Goal: Task Accomplishment & Management: Manage account settings

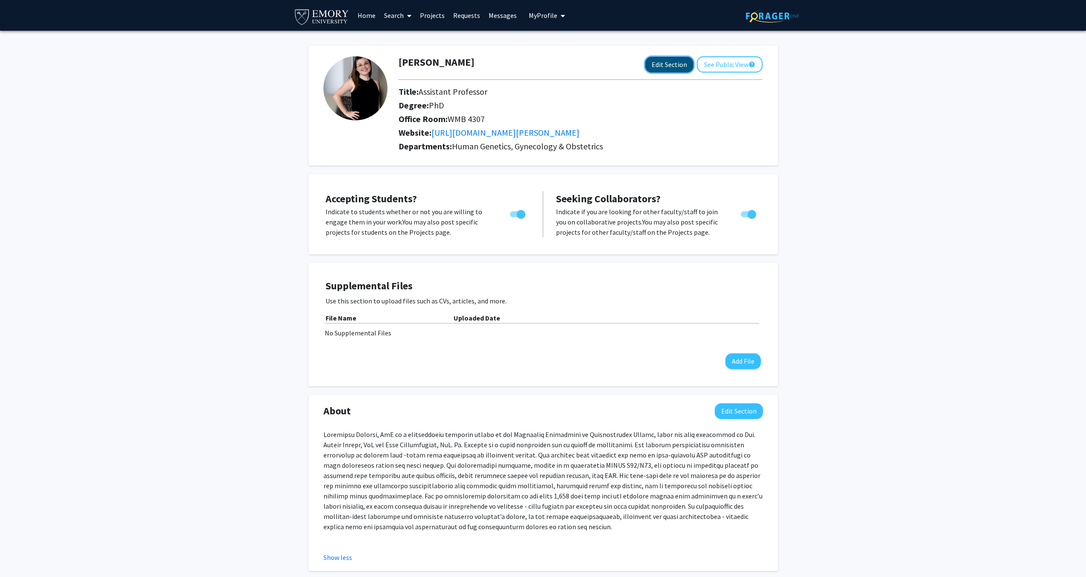
click at [670, 64] on button "Edit Section" at bounding box center [669, 65] width 48 height 16
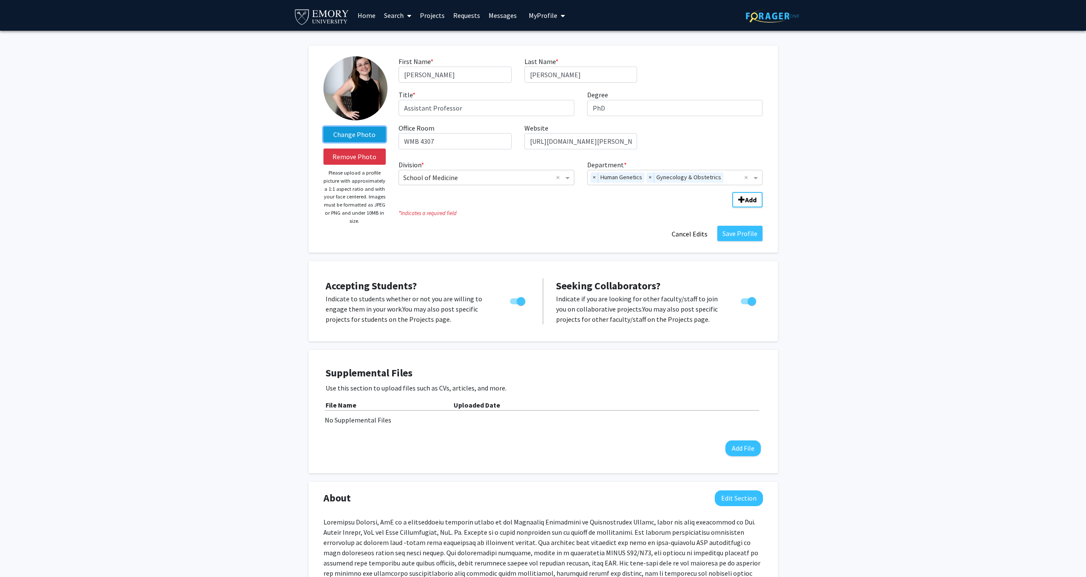
click at [361, 135] on label "Change Photo" at bounding box center [354, 134] width 63 height 15
click at [0, 0] on input "Change Photo" at bounding box center [0, 0] width 0 height 0
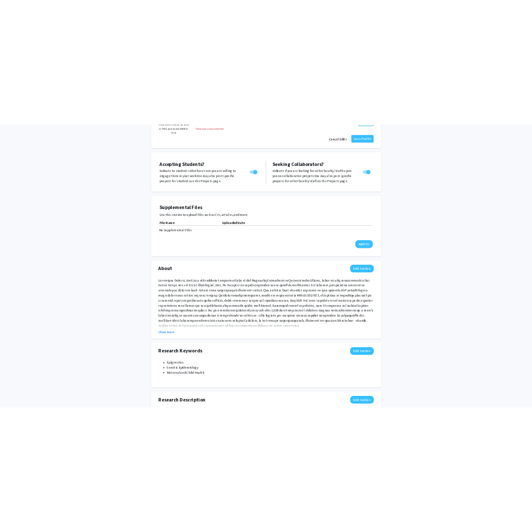
scroll to position [257, 0]
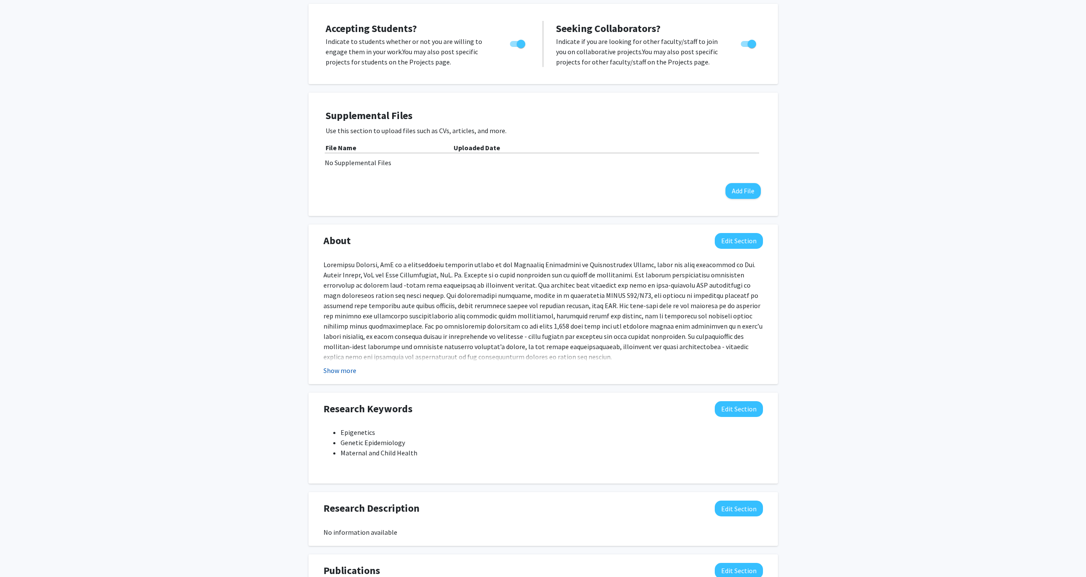
click at [338, 369] on button "Show more" at bounding box center [339, 370] width 33 height 10
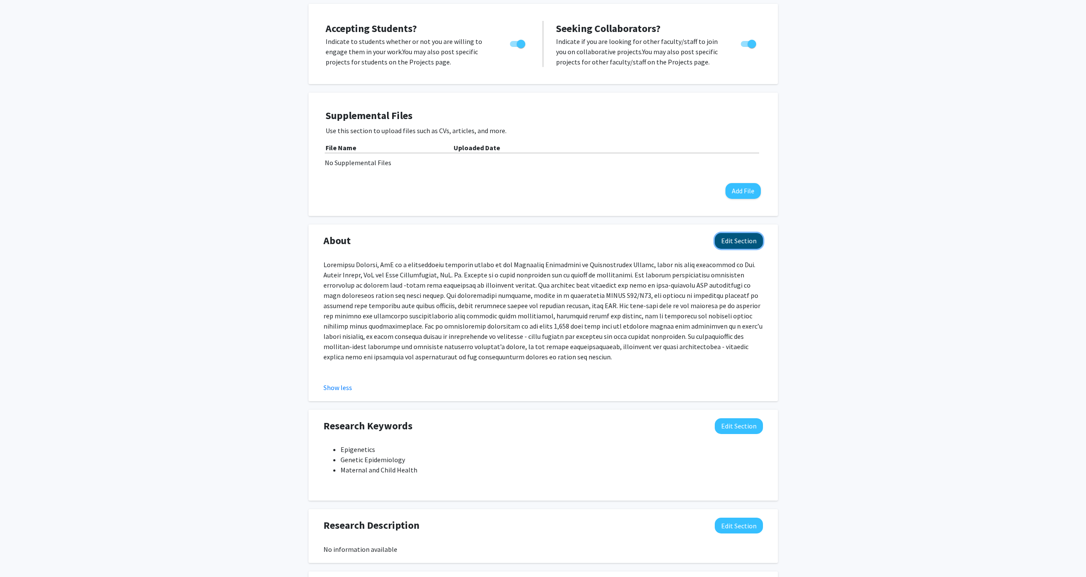
click at [754, 239] on button "Edit Section" at bounding box center [739, 241] width 48 height 16
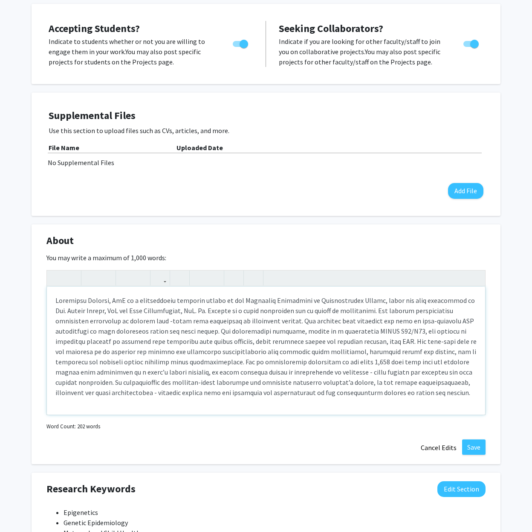
click at [132, 302] on div "Note to users with screen readers: Please deactivate our accessibility plugin f…" at bounding box center [266, 351] width 439 height 128
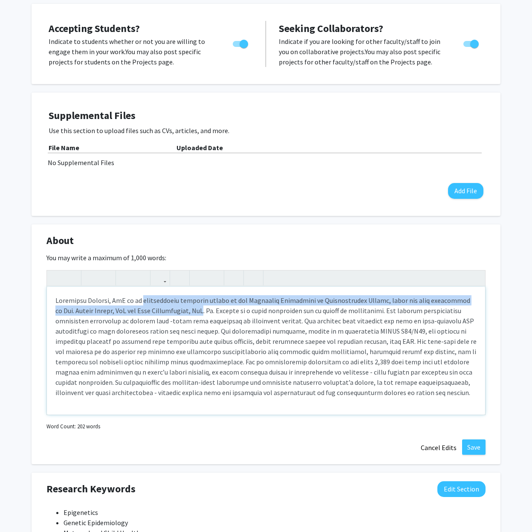
click at [197, 313] on div "Note to users with screen readers: Please deactivate our accessibility plugin f…" at bounding box center [266, 351] width 439 height 128
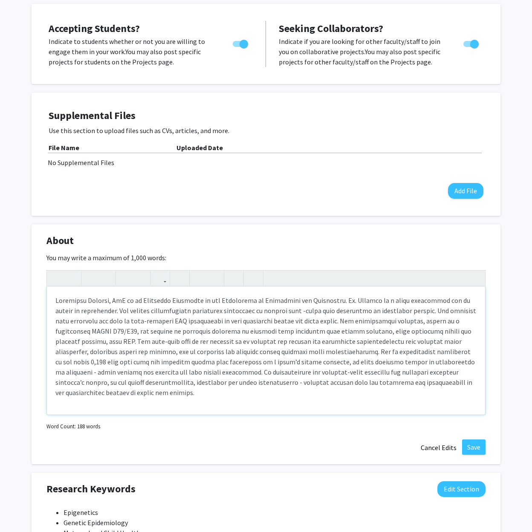
click at [246, 302] on div "Note to users with screen readers: Please deactivate our accessibility plugin f…" at bounding box center [266, 351] width 439 height 128
click at [332, 303] on div "Note to users with screen readers: Please deactivate our accessibility plugin f…" at bounding box center [266, 351] width 439 height 128
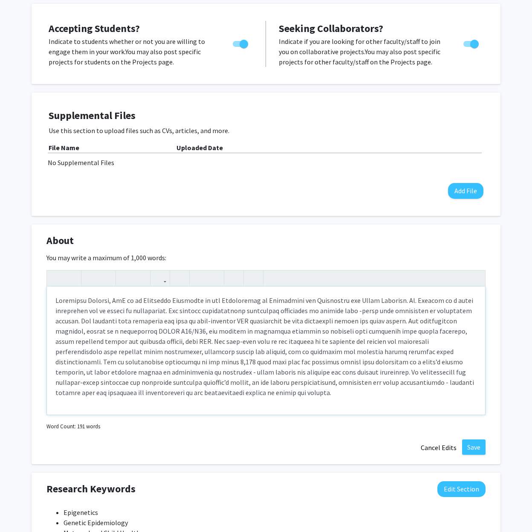
click at [168, 312] on div "Note to users with screen readers: Please deactivate our accessibility plugin f…" at bounding box center [266, 351] width 439 height 128
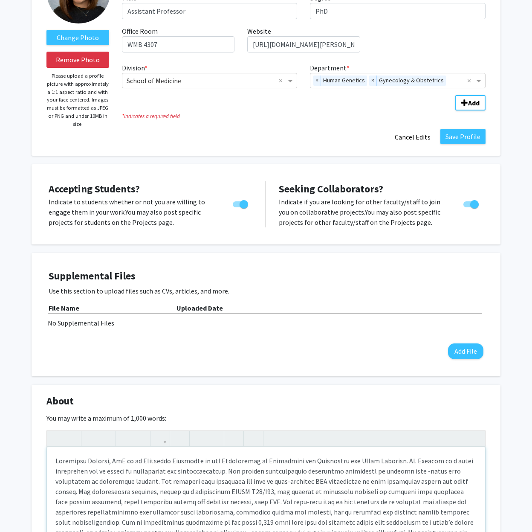
scroll to position [0, 0]
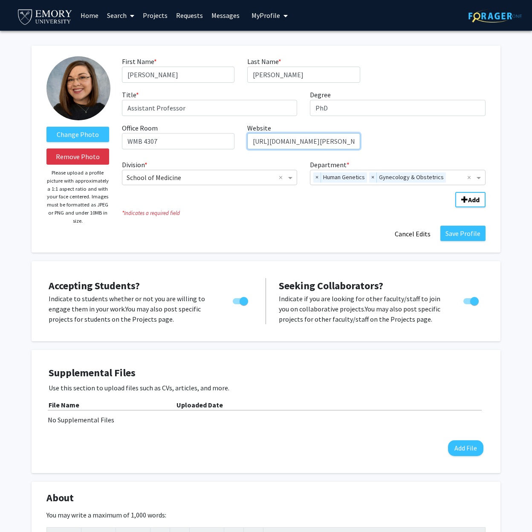
click at [339, 142] on input "[URL][DOMAIN_NAME][PERSON_NAME]" at bounding box center [303, 141] width 113 height 16
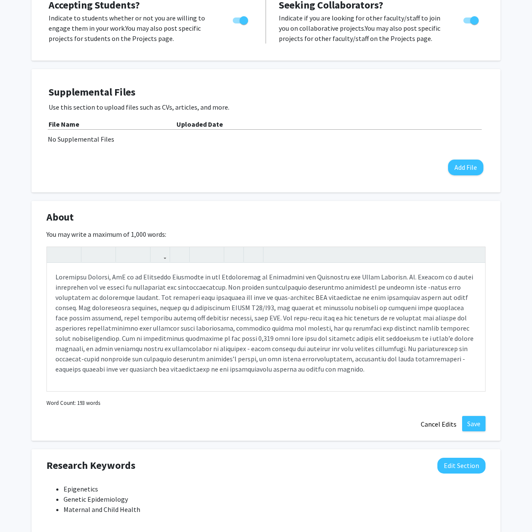
scroll to position [283, 0]
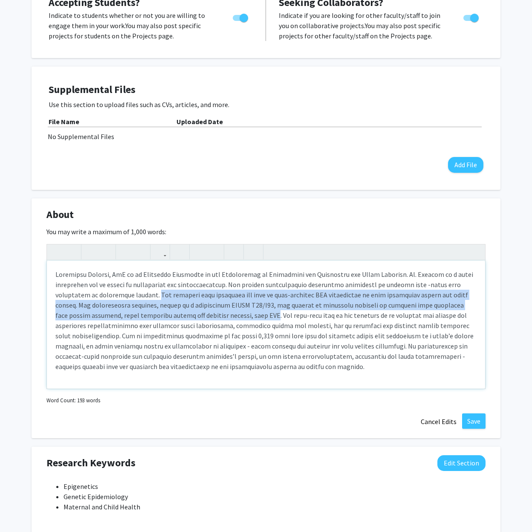
drag, startPoint x: 152, startPoint y: 294, endPoint x: 256, endPoint y: 315, distance: 106.1
click at [256, 315] on div "Note to users with screen readers: Please deactivate our accessibility plugin f…" at bounding box center [266, 325] width 439 height 128
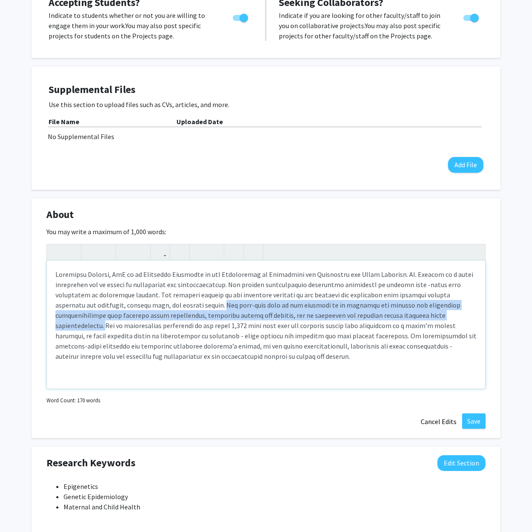
drag, startPoint x: 197, startPoint y: 304, endPoint x: 422, endPoint y: 316, distance: 225.6
click at [422, 316] on p "Note to users with screen readers: Please deactivate our accessibility plugin f…" at bounding box center [265, 315] width 421 height 92
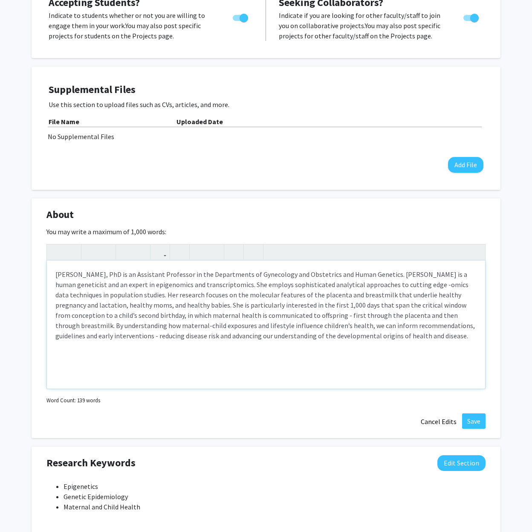
click at [163, 296] on p "[PERSON_NAME], PhD is an Assistant Professor in the Departments of Gynecology a…" at bounding box center [265, 305] width 421 height 72
click at [242, 296] on p "[PERSON_NAME], PhD is an Assistant Professor in the Departments of Gynecology a…" at bounding box center [265, 310] width 421 height 82
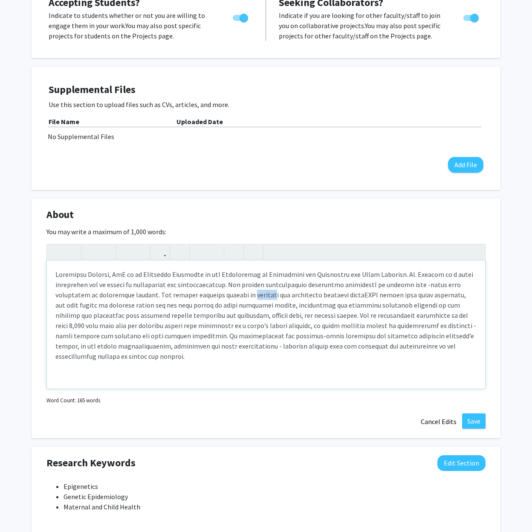
drag, startPoint x: 244, startPoint y: 296, endPoint x: 264, endPoint y: 295, distance: 19.6
click at [264, 295] on p "Note to users with screen readers: Please deactivate our accessibility plugin f…" at bounding box center [265, 315] width 421 height 92
click at [280, 296] on p "Note to users with screen readers: Please deactivate our accessibility plugin f…" at bounding box center [265, 315] width 421 height 92
click at [313, 305] on p "Note to users with screen readers: Please deactivate our accessibility plugin f…" at bounding box center [265, 315] width 421 height 92
click at [230, 285] on p "Note to users with screen readers: Please deactivate our accessibility plugin f…" at bounding box center [265, 315] width 421 height 92
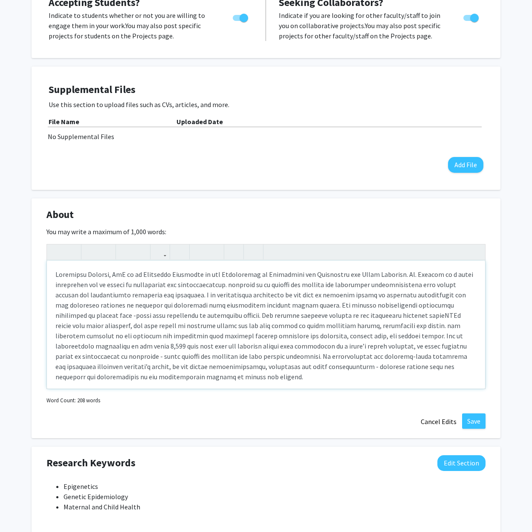
click at [230, 285] on p "Note to users with screen readers: Please deactivate our accessibility plugin f…" at bounding box center [265, 325] width 421 height 113
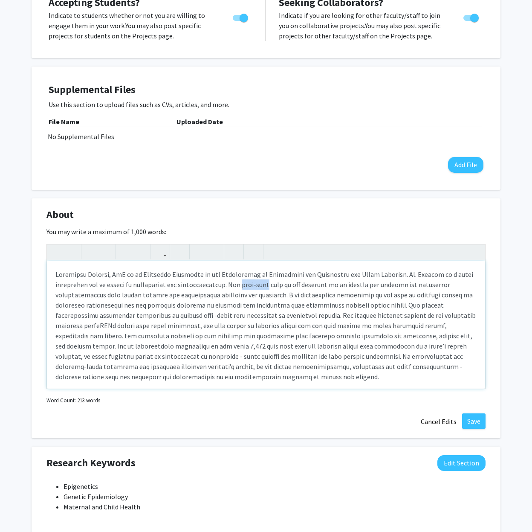
drag, startPoint x: 241, startPoint y: 285, endPoint x: 267, endPoint y: 285, distance: 26.0
click at [267, 285] on p "Note to users with screen readers: Please deactivate our accessibility plugin f…" at bounding box center [265, 325] width 421 height 113
click at [276, 295] on p "Note to users with screen readers: Please deactivate our accessibility plugin f…" at bounding box center [265, 325] width 421 height 113
click at [118, 295] on p "Note to users with screen readers: Please deactivate our accessibility plugin f…" at bounding box center [265, 325] width 421 height 113
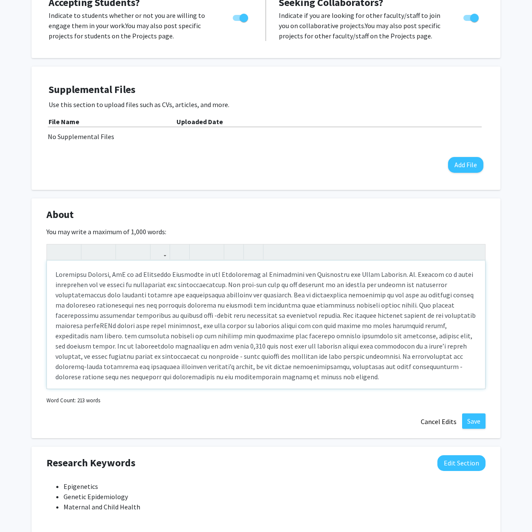
click at [105, 306] on p "Note to users with screen readers: Please deactivate our accessibility plugin f…" at bounding box center [265, 325] width 421 height 113
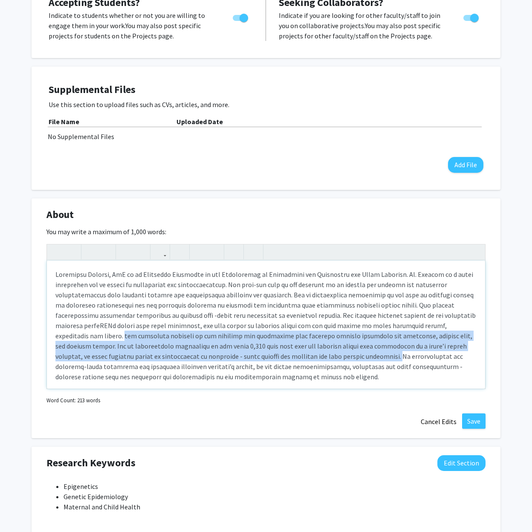
drag, startPoint x: 89, startPoint y: 335, endPoint x: 349, endPoint y: 355, distance: 261.0
click at [349, 355] on p "Note to users with screen readers: Please deactivate our accessibility plugin f…" at bounding box center [265, 325] width 421 height 113
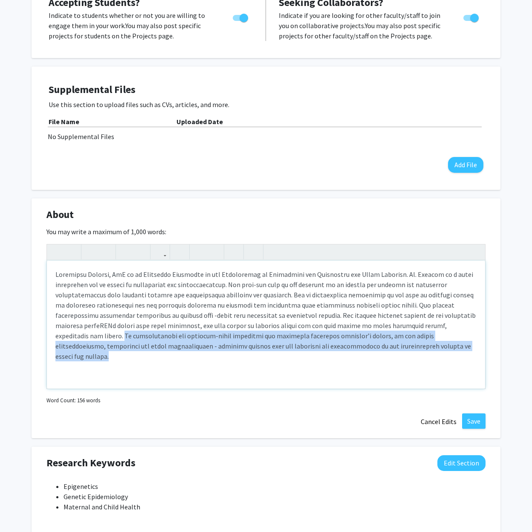
drag, startPoint x: 408, startPoint y: 346, endPoint x: 55, endPoint y: 334, distance: 352.6
click at [55, 334] on p "Note to users with screen readers: Please deactivate our accessibility plugin f…" at bounding box center [265, 315] width 421 height 92
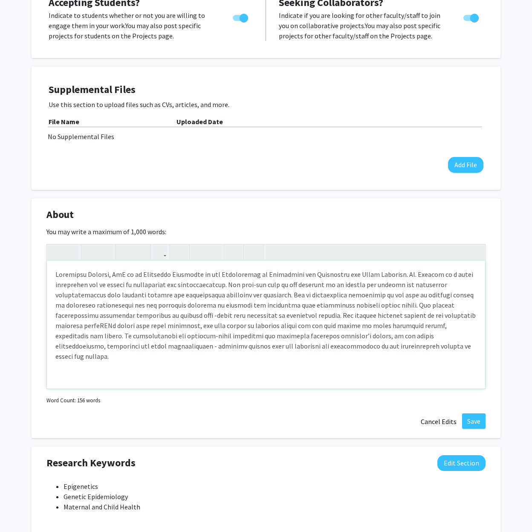
type textarea "<p>[PERSON_NAME], PhD is an Assistant Professor in the Departments of Gynecolog…"
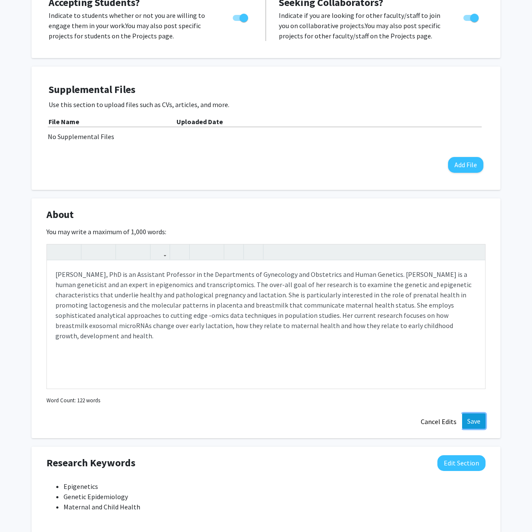
click at [477, 422] on button "Save" at bounding box center [473, 420] width 23 height 15
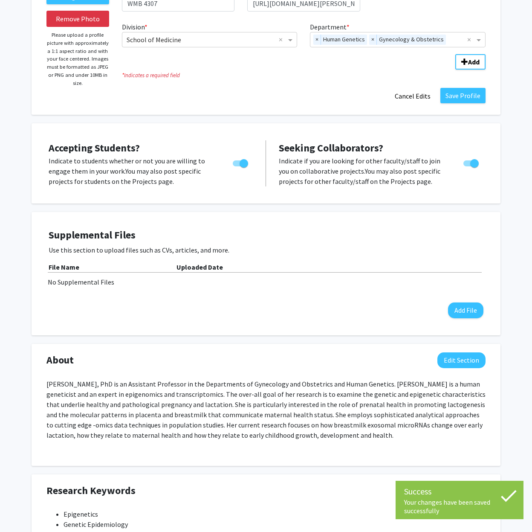
scroll to position [66, 0]
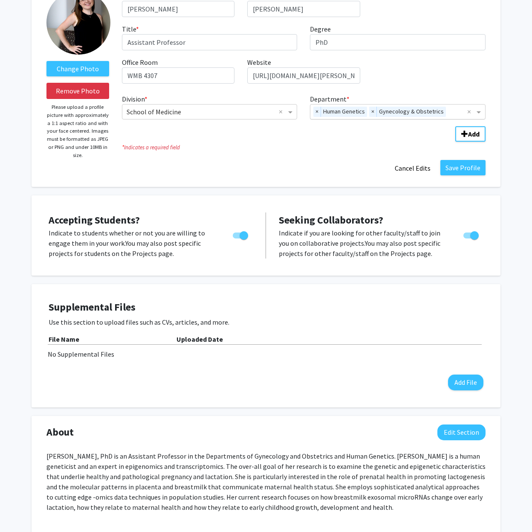
click at [400, 112] on span "Gynecology & Obstetrics" at bounding box center [411, 112] width 69 height 10
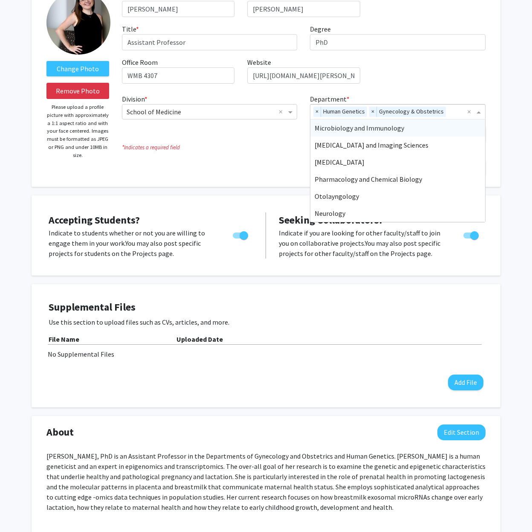
click at [401, 112] on span "Gynecology & Obstetrics" at bounding box center [411, 112] width 69 height 10
click at [389, 112] on span "Gynecology & Obstetrics" at bounding box center [411, 112] width 69 height 10
drag, startPoint x: 411, startPoint y: 110, endPoint x: 338, endPoint y: 113, distance: 73.0
click at [332, 113] on div "× Human Genetics × Gynecology & Obstetrics" at bounding box center [389, 112] width 157 height 15
click at [378, 91] on div "Division * × School of Medicine × Department * × Human Genetics × Gynecology & …" at bounding box center [304, 104] width 364 height 29
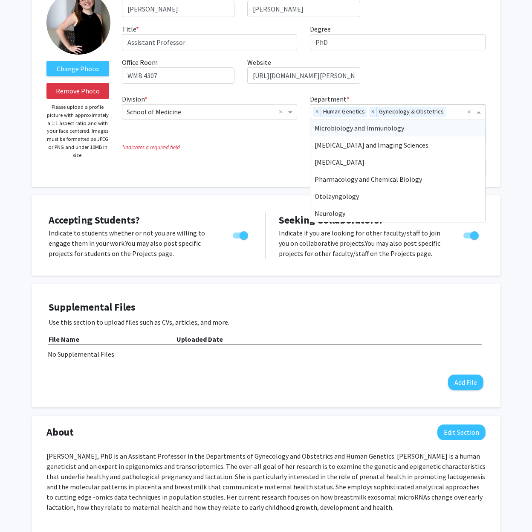
drag, startPoint x: 348, startPoint y: 110, endPoint x: 407, endPoint y: 107, distance: 58.9
click at [405, 106] on div "× Human Genetics × Gynecology & Obstetrics" at bounding box center [389, 112] width 157 height 15
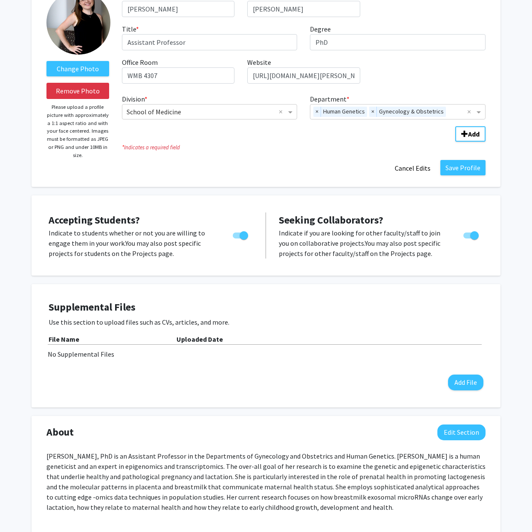
click at [439, 88] on div "First Name * required [PERSON_NAME] Last Name * required [PERSON_NAME] Title * …" at bounding box center [304, 41] width 377 height 100
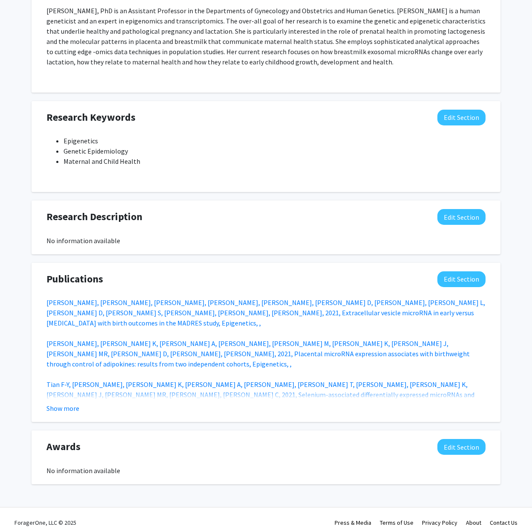
scroll to position [517, 0]
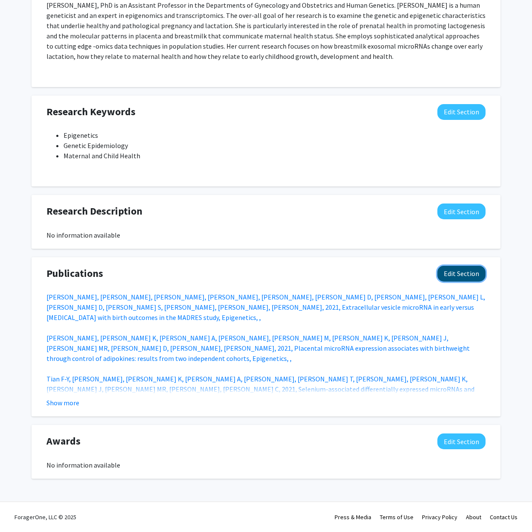
click at [462, 275] on button "Edit Section" at bounding box center [462, 274] width 48 height 16
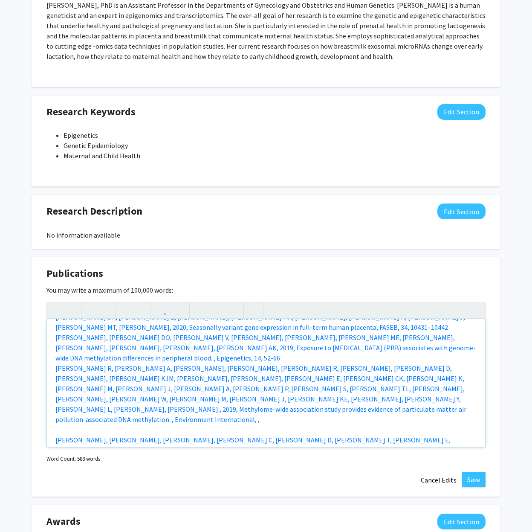
scroll to position [0, 0]
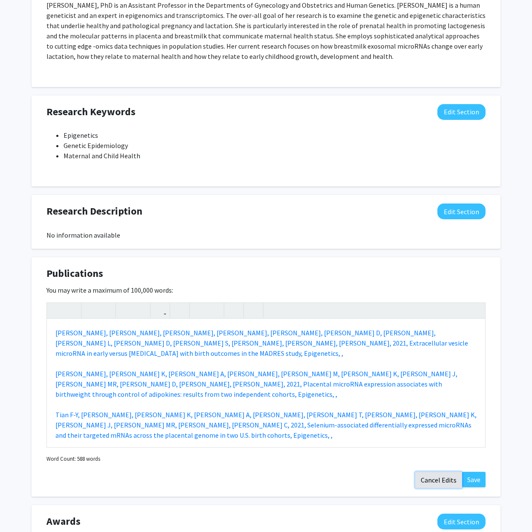
click at [441, 479] on button "Cancel Edits" at bounding box center [439, 480] width 47 height 16
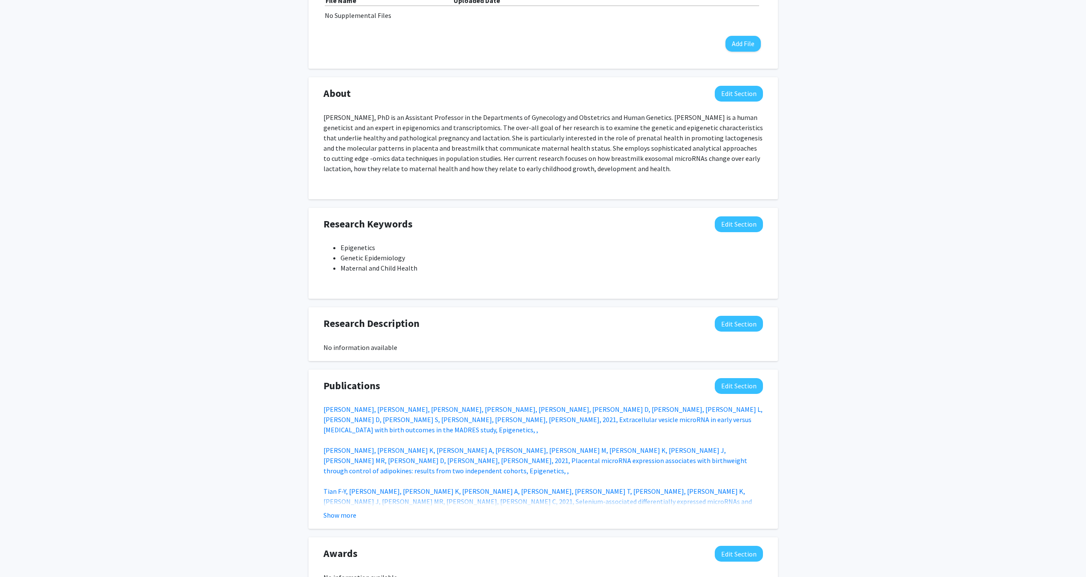
scroll to position [405, 0]
click at [735, 386] on button "Edit Section" at bounding box center [739, 386] width 48 height 16
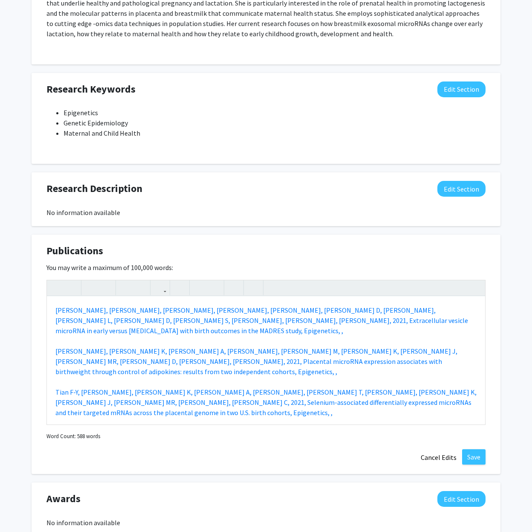
scroll to position [548, 0]
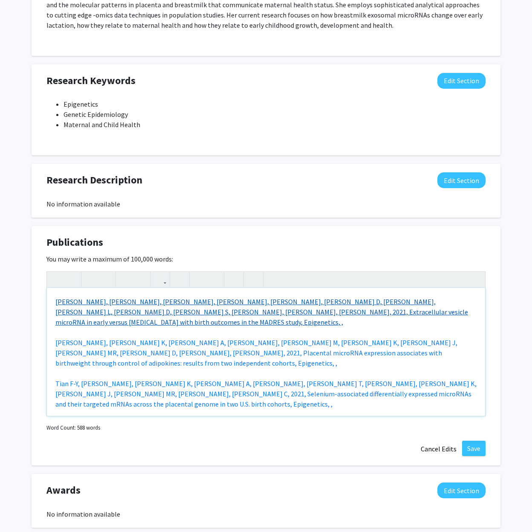
click at [56, 302] on link "[PERSON_NAME], [PERSON_NAME], [PERSON_NAME], [PERSON_NAME], [PERSON_NAME], [PER…" at bounding box center [261, 311] width 413 height 29
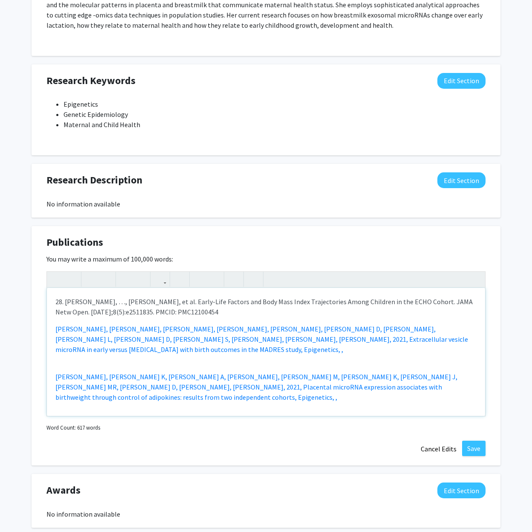
click at [65, 302] on p "28. [PERSON_NAME], …, [PERSON_NAME], et al. Early-Life Factors and Body Mass In…" at bounding box center [265, 306] width 421 height 20
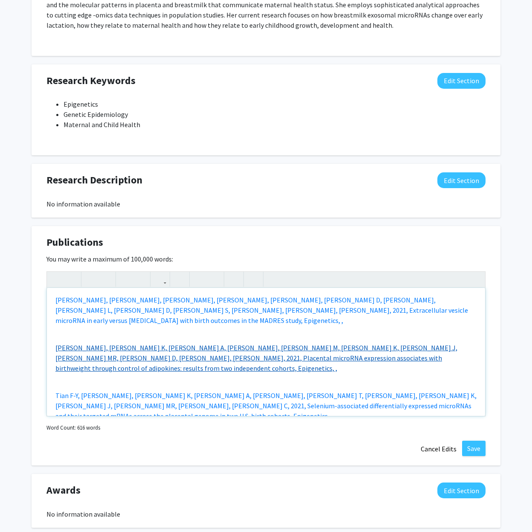
scroll to position [0, 0]
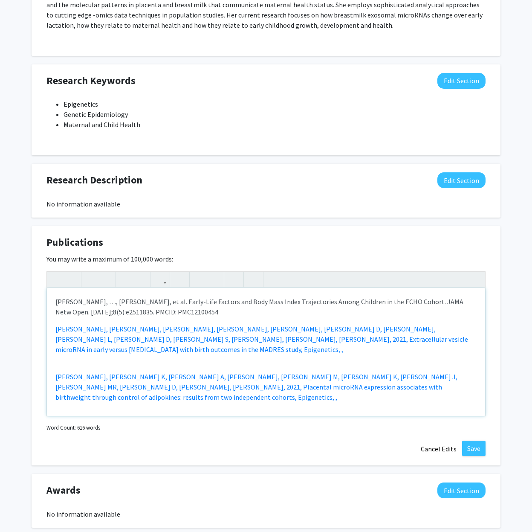
click at [304, 312] on p "[PERSON_NAME], …, [PERSON_NAME], et al. Early-Life Factors and Body Mass Index …" at bounding box center [265, 306] width 421 height 20
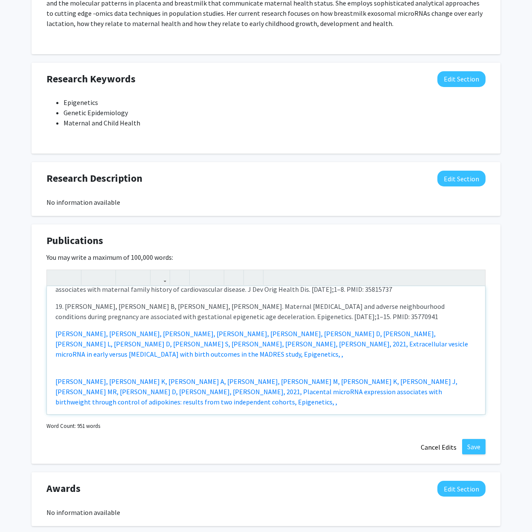
scroll to position [313, 0]
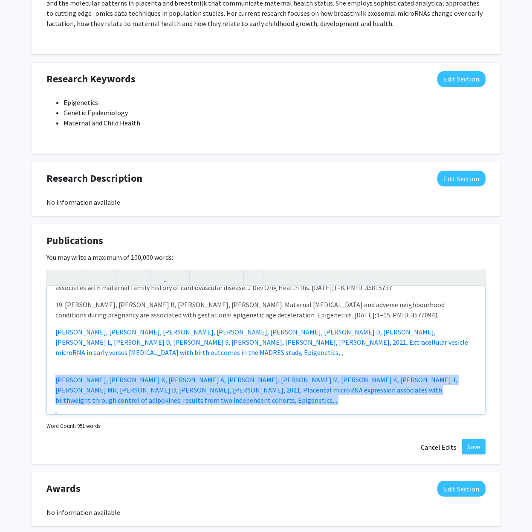
drag, startPoint x: 457, startPoint y: 368, endPoint x: 54, endPoint y: 349, distance: 403.2
click at [54, 349] on div "[PERSON_NAME], …, [PERSON_NAME], et al. Early-Life Factors and Body Mass Index …" at bounding box center [266, 350] width 439 height 128
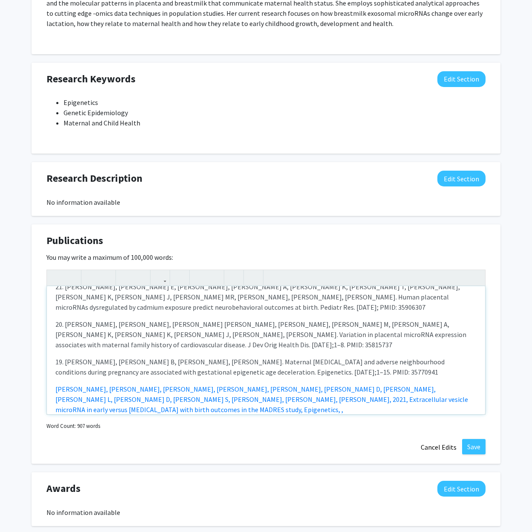
scroll to position [230, 0]
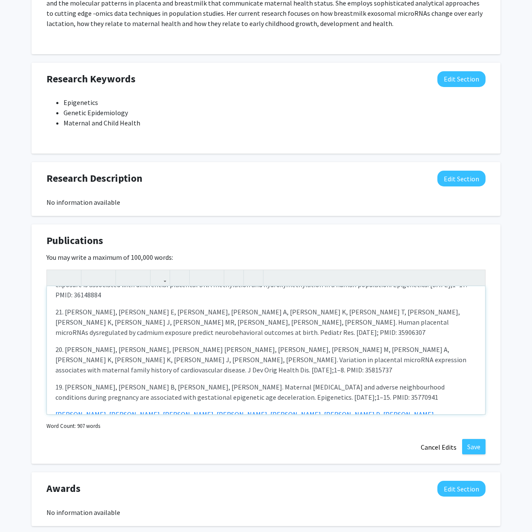
click at [353, 382] on p "19. [PERSON_NAME], [PERSON_NAME] B, [PERSON_NAME], [PERSON_NAME]. Maternal [MED…" at bounding box center [265, 392] width 421 height 20
click at [235, 358] on div "[PERSON_NAME], …, [PERSON_NAME], et al. Early-Life Factors and Body Mass Index …" at bounding box center [266, 350] width 439 height 128
click at [460, 409] on p "Tian F-Y, [PERSON_NAME], [PERSON_NAME] K, [PERSON_NAME] A, [PERSON_NAME], [PERS…" at bounding box center [265, 424] width 421 height 31
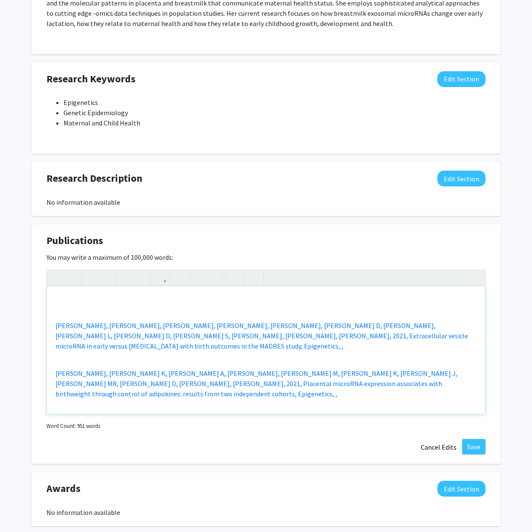
scroll to position [382, 0]
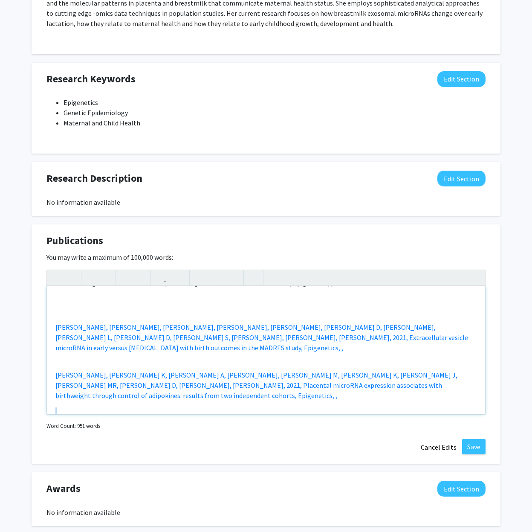
drag, startPoint x: 303, startPoint y: 363, endPoint x: 52, endPoint y: 343, distance: 251.7
click at [52, 343] on div "[PERSON_NAME], …, [PERSON_NAME], et al. Early-Life Factors and Body Mass Index …" at bounding box center [266, 350] width 439 height 128
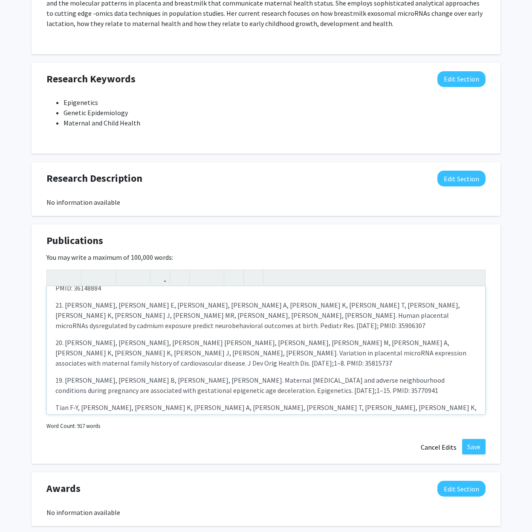
scroll to position [239, 0]
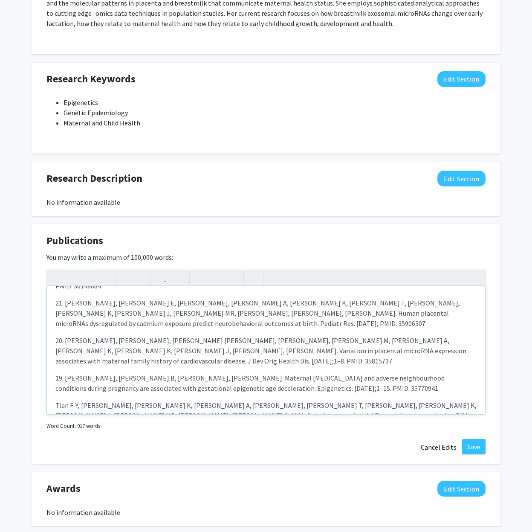
click at [306, 381] on div "[PERSON_NAME], …, [PERSON_NAME], et al. Early-Life Factors and Body Mass Index …" at bounding box center [266, 350] width 439 height 128
click at [190, 375] on div "[PERSON_NAME], …, [PERSON_NAME], et al. Early-Life Factors and Body Mass Index …" at bounding box center [266, 350] width 439 height 128
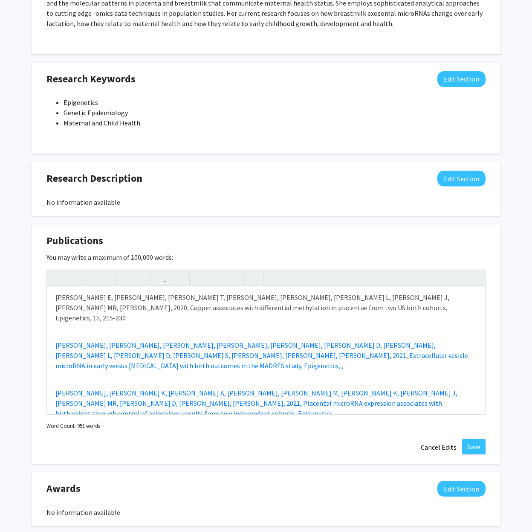
scroll to position [385, 0]
click at [96, 341] on div "[PERSON_NAME], …, [PERSON_NAME], et al. Early-Life Factors and Body Mass Index …" at bounding box center [266, 350] width 439 height 128
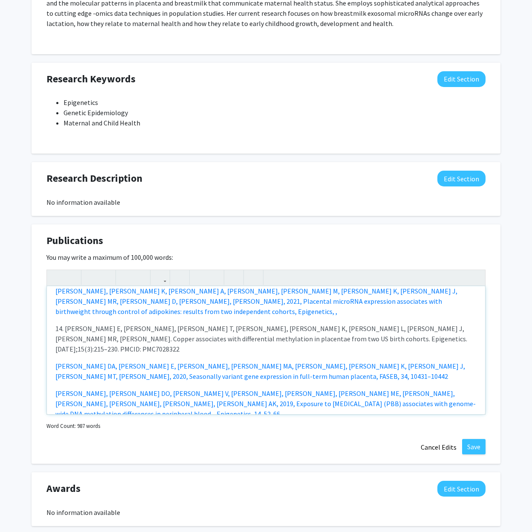
scroll to position [483, 0]
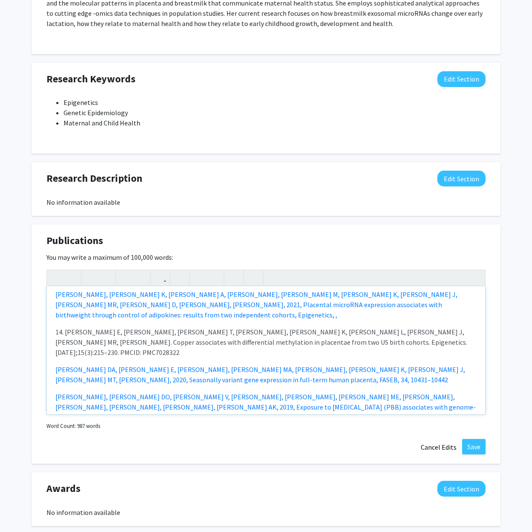
click at [155, 370] on div "[PERSON_NAME], …, [PERSON_NAME], et al. Early-Life Factors and Body Mass Index …" at bounding box center [266, 350] width 439 height 128
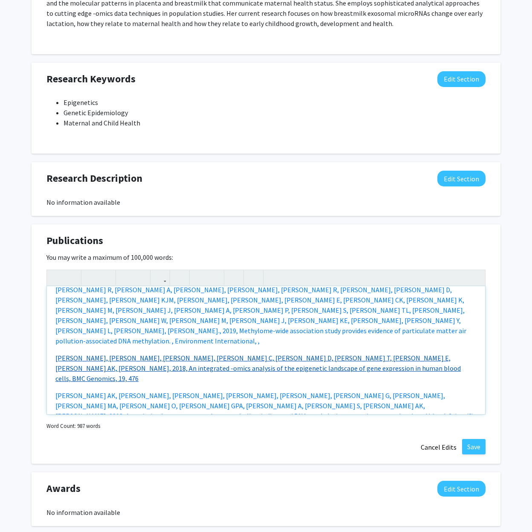
scroll to position [630, 0]
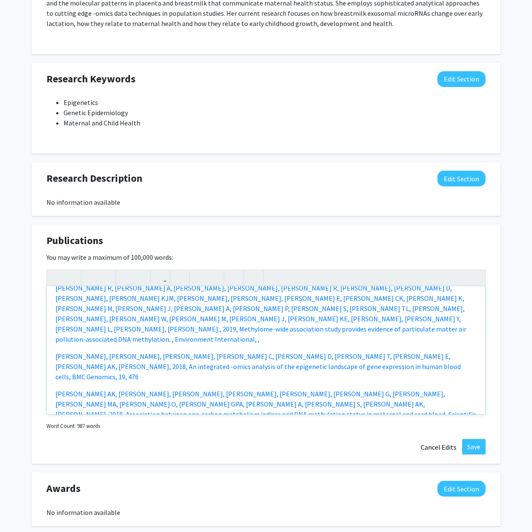
click at [107, 316] on div "[PERSON_NAME], …, [PERSON_NAME], et al. Early-Life Factors and Body Mass Index …" at bounding box center [266, 350] width 439 height 128
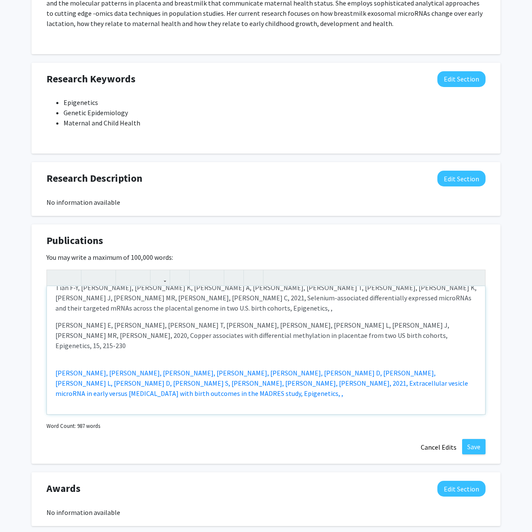
scroll to position [321, 0]
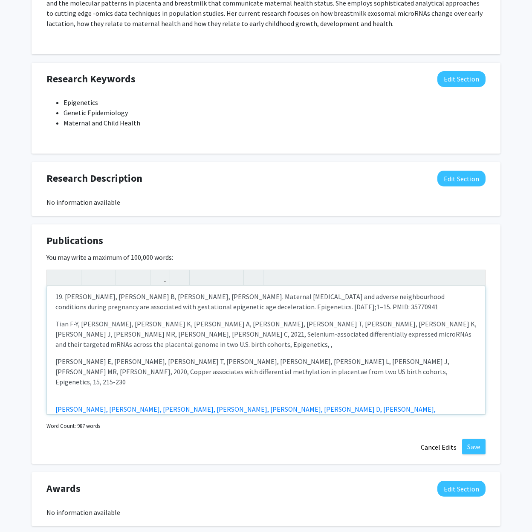
click at [66, 489] on p "14. [PERSON_NAME] E, [PERSON_NAME], [PERSON_NAME] T, [PERSON_NAME], [PERSON_NAM…" at bounding box center [265, 504] width 421 height 31
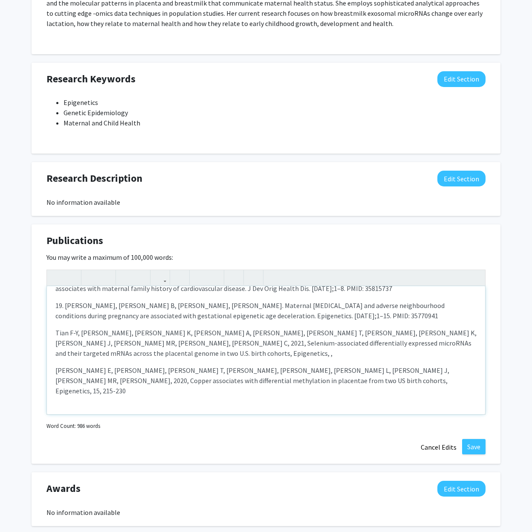
scroll to position [311, 0]
click at [71, 336] on div "[PERSON_NAME], …, [PERSON_NAME], et al. Early-Life Factors and Body Mass Index …" at bounding box center [266, 350] width 439 height 128
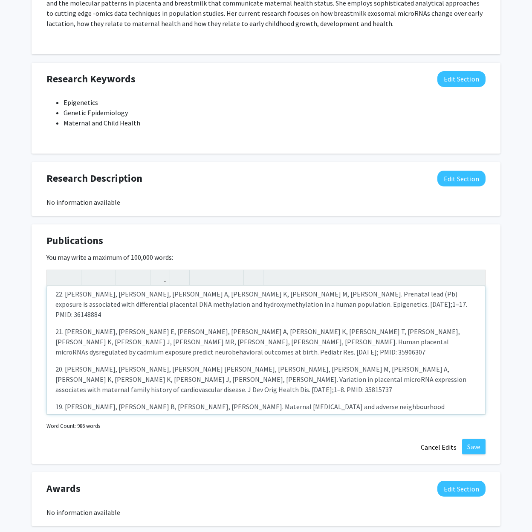
scroll to position [210, 0]
click at [66, 402] on p "19. [PERSON_NAME], [PERSON_NAME] B, [PERSON_NAME], [PERSON_NAME]. Maternal [MED…" at bounding box center [265, 412] width 421 height 20
click at [64, 364] on p "20. [PERSON_NAME], [PERSON_NAME], [PERSON_NAME] [PERSON_NAME], [PERSON_NAME], […" at bounding box center [265, 379] width 421 height 31
click at [67, 364] on p "20. [PERSON_NAME], [PERSON_NAME], [PERSON_NAME] [PERSON_NAME], [PERSON_NAME], […" at bounding box center [265, 379] width 421 height 31
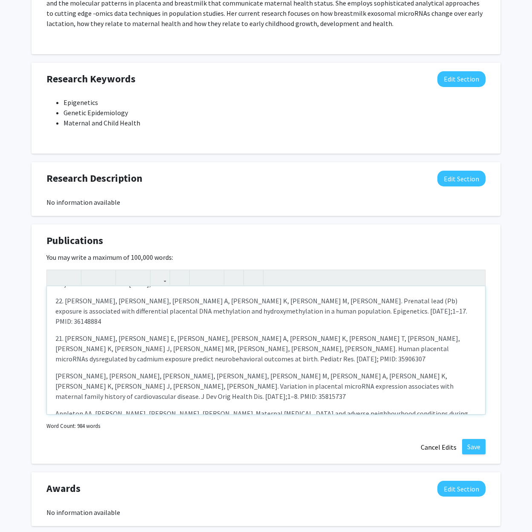
scroll to position [203, 0]
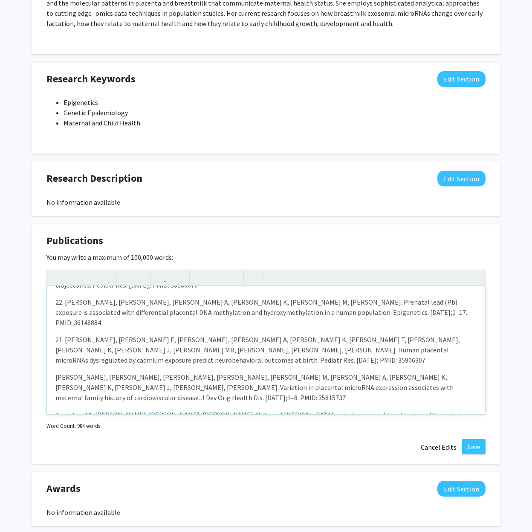
click at [66, 334] on p "21. [PERSON_NAME], [PERSON_NAME] E, [PERSON_NAME], [PERSON_NAME] A, [PERSON_NAM…" at bounding box center [265, 349] width 421 height 31
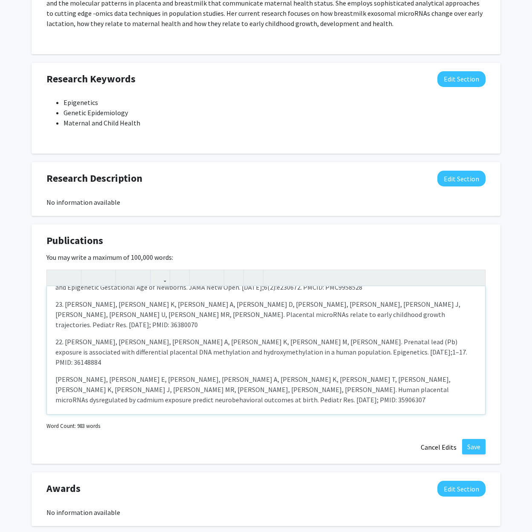
scroll to position [162, 0]
click at [66, 337] on p "22. [PERSON_NAME], [PERSON_NAME], [PERSON_NAME] A, [PERSON_NAME] K, [PERSON_NAM…" at bounding box center [265, 352] width 421 height 31
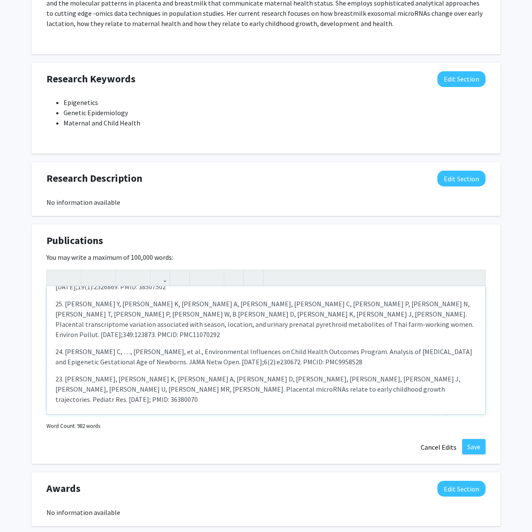
scroll to position [88, 0]
click at [66, 374] on p "23. [PERSON_NAME], [PERSON_NAME] K, [PERSON_NAME] A, [PERSON_NAME] D, [PERSON_N…" at bounding box center [265, 389] width 421 height 31
click at [66, 347] on p "24. [PERSON_NAME] C, …, [PERSON_NAME], et al., Environmental Influences on Chil…" at bounding box center [265, 357] width 421 height 20
click at [66, 299] on p "25. [PERSON_NAME] Y, [PERSON_NAME] K, [PERSON_NAME] A, [PERSON_NAME], [PERSON_N…" at bounding box center [265, 319] width 421 height 41
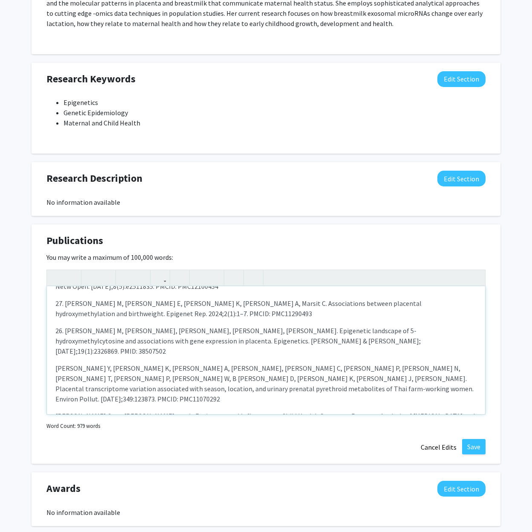
scroll to position [24, 0]
click at [66, 331] on p "26. [PERSON_NAME] M, [PERSON_NAME], [PERSON_NAME], [PERSON_NAME], [PERSON_NAME]…" at bounding box center [265, 341] width 421 height 31
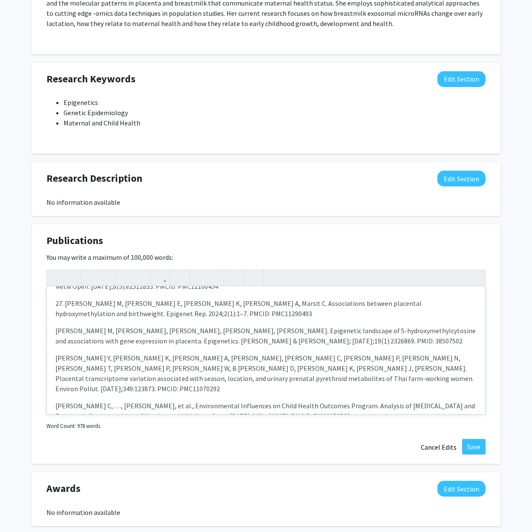
click at [66, 305] on p "27. [PERSON_NAME] M, [PERSON_NAME] E, [PERSON_NAME] K, [PERSON_NAME] A, Marsit …" at bounding box center [265, 308] width 421 height 20
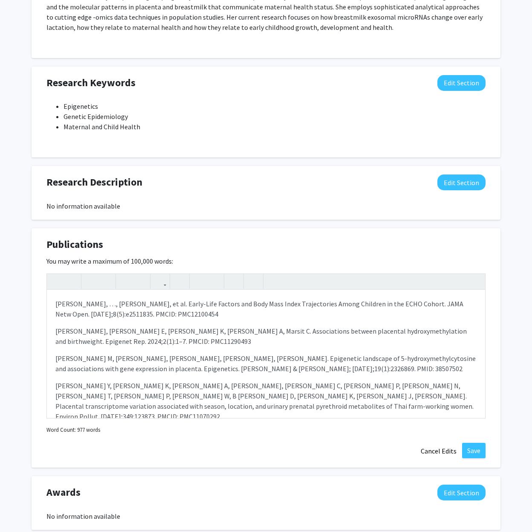
scroll to position [538, 0]
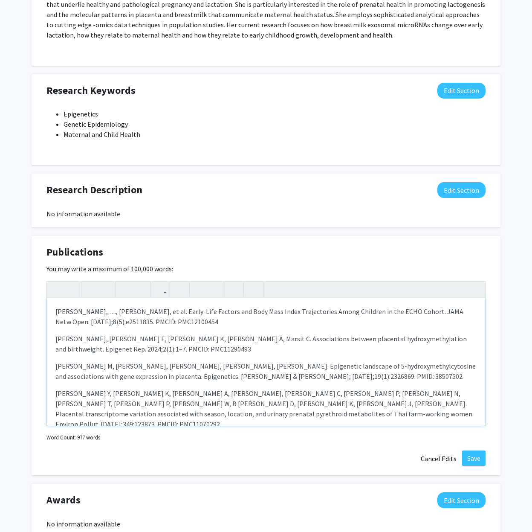
click at [55, 313] on p "[PERSON_NAME], …, [PERSON_NAME], et al. Early-Life Factors and Body Mass Index …" at bounding box center [265, 316] width 421 height 20
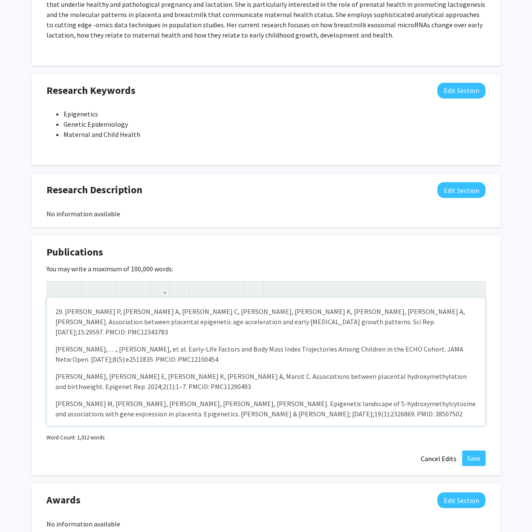
click at [66, 312] on p "29. [PERSON_NAME] P, [PERSON_NAME] A, [PERSON_NAME] C, [PERSON_NAME], [PERSON_N…" at bounding box center [265, 321] width 421 height 31
type textarea "<l>Ipsum D, Sita C, Adipi E, Seddoei TE, Incidid U, Laboree DO, Magnaa E, Admin…"
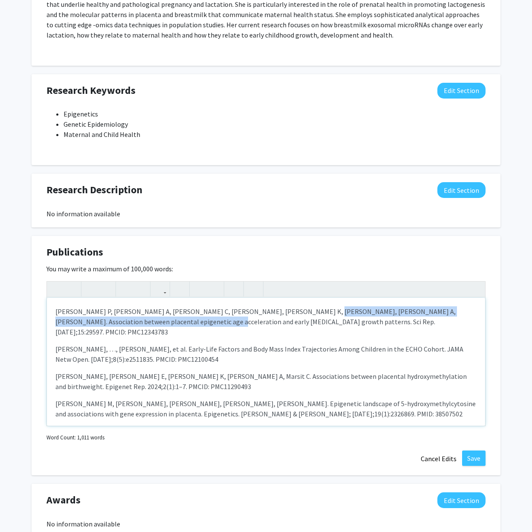
drag, startPoint x: 292, startPoint y: 313, endPoint x: 145, endPoint y: 324, distance: 147.6
click at [145, 324] on p "[PERSON_NAME] P, [PERSON_NAME] A, [PERSON_NAME] C, [PERSON_NAME], [PERSON_NAME]…" at bounding box center [265, 321] width 421 height 31
copy p "Association between placental epigenetic age acceleration and early [MEDICAL_DA…"
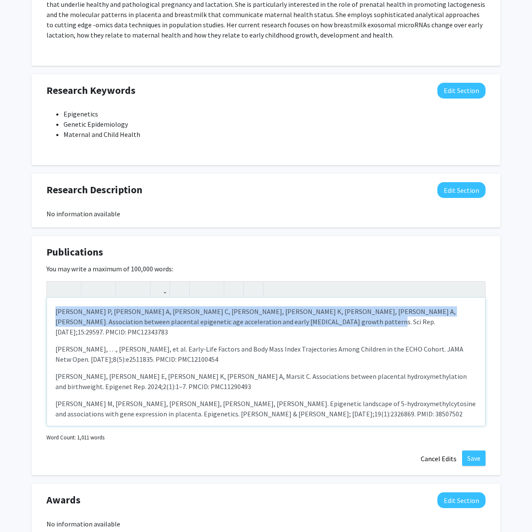
drag, startPoint x: 56, startPoint y: 311, endPoint x: 326, endPoint y: 319, distance: 270.2
click at [326, 319] on p "[PERSON_NAME] P, [PERSON_NAME] A, [PERSON_NAME] C, [PERSON_NAME], [PERSON_NAME]…" at bounding box center [265, 321] width 421 height 31
click at [157, 282] on use "button" at bounding box center [157, 282] width 0 height 0
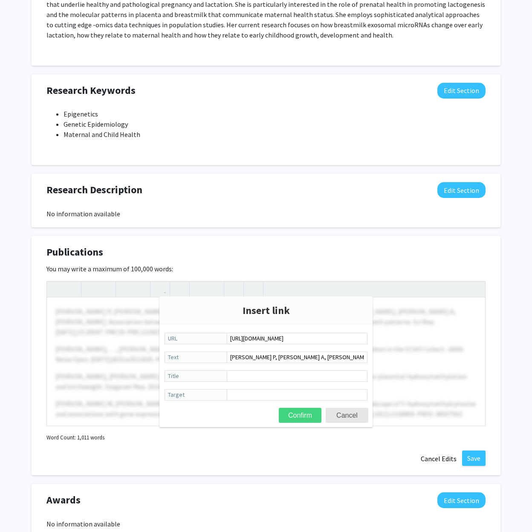
type input "[URL][DOMAIN_NAME]"
click at [305, 415] on button "Confirm" at bounding box center [300, 415] width 43 height 15
type textarea "<l><i dolo="sitam://consec.adip.eli.sed.doe/51084689/">Tempo I, Utla E, Dolor M…"
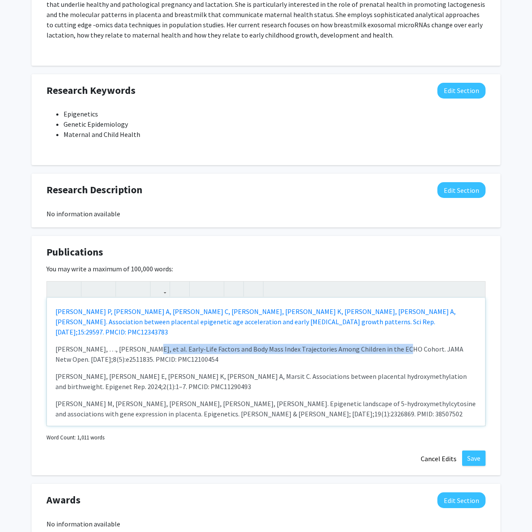
drag, startPoint x: 135, startPoint y: 340, endPoint x: 386, endPoint y: 340, distance: 251.3
click at [386, 344] on p "[PERSON_NAME], …, [PERSON_NAME], et al. Early-Life Factors and Body Mass Index …" at bounding box center [265, 354] width 421 height 20
copy p "Early-Life Factors and Body Mass Index Trajectories Among Children in the ECHO …"
click at [137, 348] on p "[PERSON_NAME], …, [PERSON_NAME], et al. Early-Life Factors and Body Mass Index …" at bounding box center [265, 354] width 421 height 20
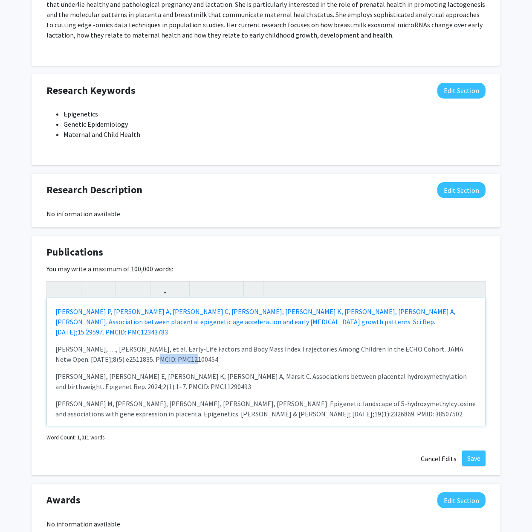
copy p "PMC12100454"
click at [179, 348] on p "[PERSON_NAME], …, [PERSON_NAME], et al. Early-Life Factors and Body Mass Index …" at bounding box center [265, 354] width 421 height 20
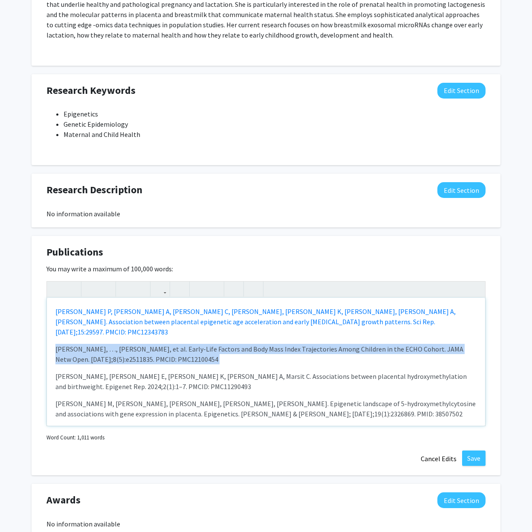
drag, startPoint x: 179, startPoint y: 348, endPoint x: 56, endPoint y: 336, distance: 123.9
click at [55, 344] on p "[PERSON_NAME], …, [PERSON_NAME], et al. Early-Life Factors and Body Mass Index …" at bounding box center [265, 354] width 421 height 20
click at [162, 290] on icon "button" at bounding box center [160, 289] width 7 height 14
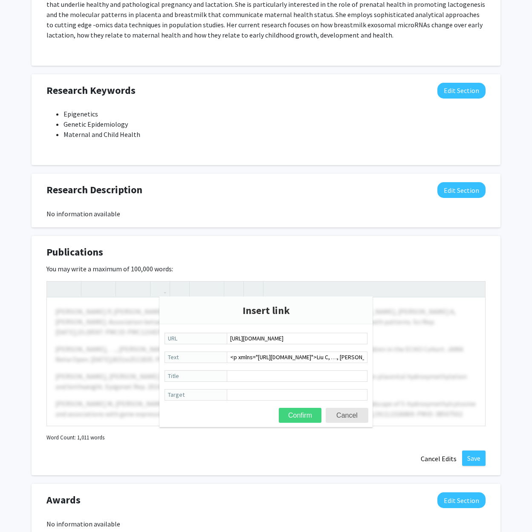
type input "[URL][DOMAIN_NAME]"
click at [298, 418] on button "Confirm" at bounding box center [300, 415] width 43 height 15
type textarea "<l><i dolo="sitam://consec.adip.eli.sed.doe/15850856/">Tempo I, Utla E, Dolor M…"
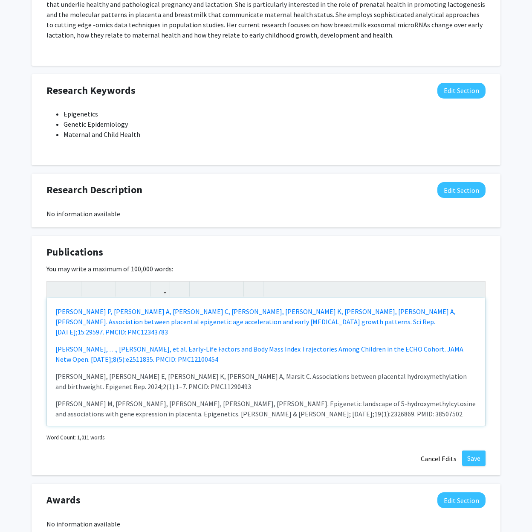
click at [144, 376] on p "[PERSON_NAME], [PERSON_NAME] E, [PERSON_NAME] K, [PERSON_NAME] A, Marsit C. Ass…" at bounding box center [265, 381] width 421 height 20
copy p "PMC11290493"
click at [161, 379] on p "[PERSON_NAME], [PERSON_NAME] E, [PERSON_NAME] K, [PERSON_NAME] A, Marsit C. Ass…" at bounding box center [265, 381] width 421 height 20
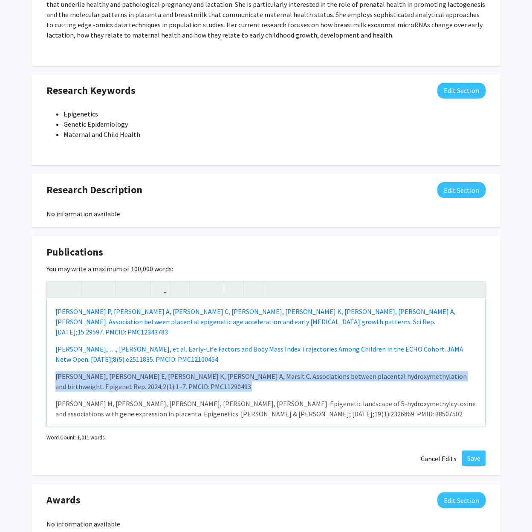
drag, startPoint x: 161, startPoint y: 379, endPoint x: 66, endPoint y: 367, distance: 95.5
click at [67, 371] on p "[PERSON_NAME], [PERSON_NAME] E, [PERSON_NAME] K, [PERSON_NAME] A, Marsit C. Ass…" at bounding box center [265, 381] width 421 height 20
click at [163, 291] on icon "button" at bounding box center [160, 289] width 7 height 14
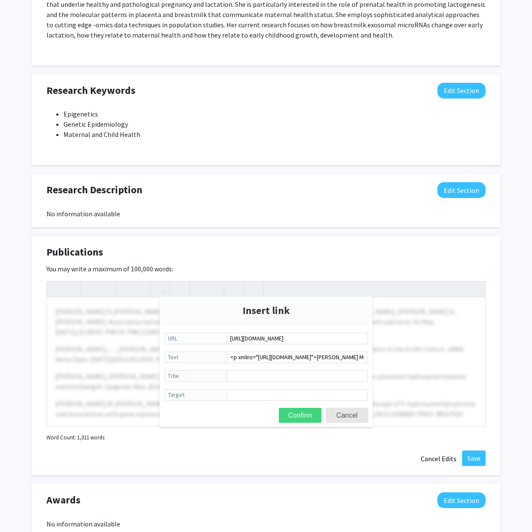
type input "[URL][DOMAIN_NAME]"
click at [298, 420] on button "Confirm" at bounding box center [300, 415] width 43 height 15
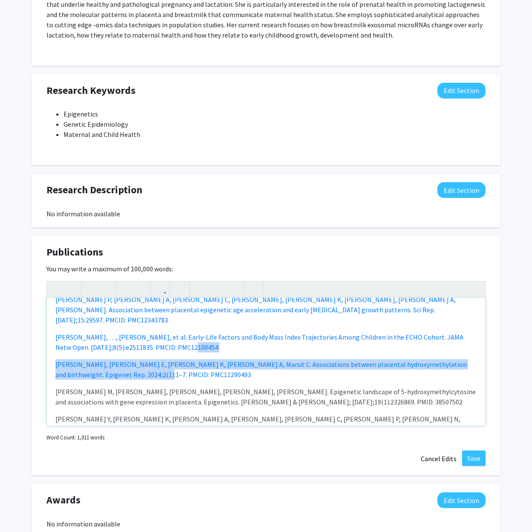
scroll to position [13, 0]
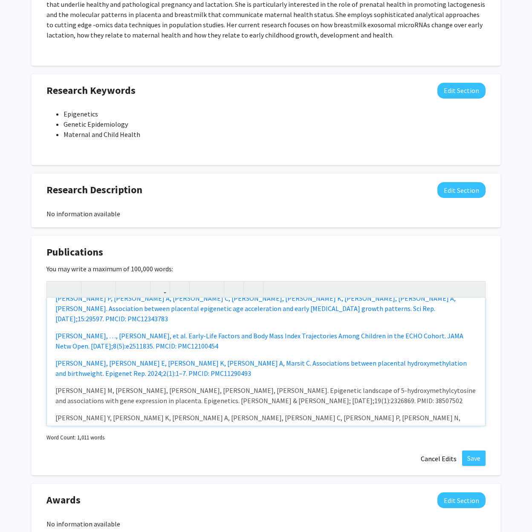
click at [280, 391] on p "[PERSON_NAME] M, [PERSON_NAME], [PERSON_NAME], [PERSON_NAME], [PERSON_NAME]. Ep…" at bounding box center [265, 395] width 421 height 20
copy p "38507502"
click at [299, 396] on div "[PERSON_NAME] P, [PERSON_NAME] A, [PERSON_NAME] C, [PERSON_NAME], [PERSON_NAME]…" at bounding box center [266, 362] width 439 height 128
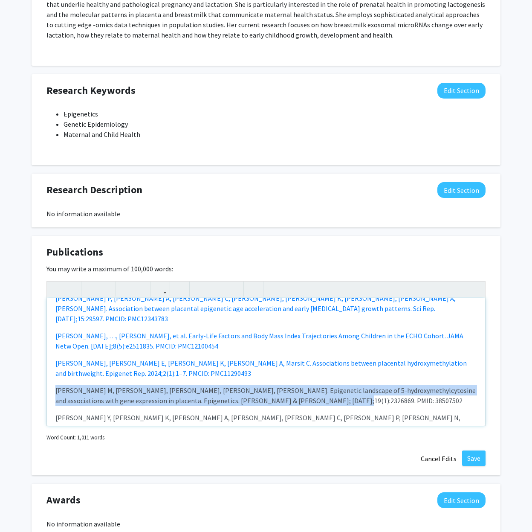
drag, startPoint x: 298, startPoint y: 388, endPoint x: 57, endPoint y: 378, distance: 241.3
click at [57, 385] on p "[PERSON_NAME] M, [PERSON_NAME], [PERSON_NAME], [PERSON_NAME], [PERSON_NAME]. Ep…" at bounding box center [265, 395] width 421 height 20
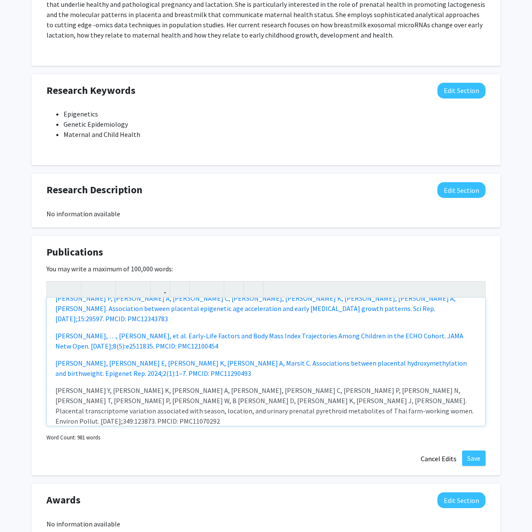
click at [135, 385] on p "[PERSON_NAME] Y, [PERSON_NAME] K, [PERSON_NAME] A, [PERSON_NAME], [PERSON_NAME]…" at bounding box center [265, 405] width 421 height 41
click at [53, 282] on use "button" at bounding box center [53, 282] width 0 height 0
click at [75, 289] on button "button" at bounding box center [71, 289] width 15 height 15
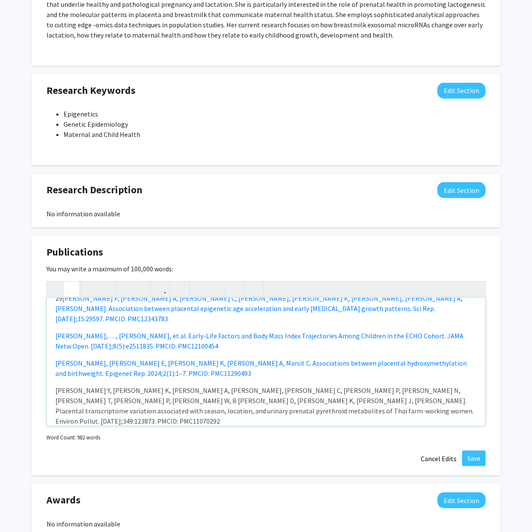
click at [75, 289] on button "button" at bounding box center [71, 289] width 15 height 15
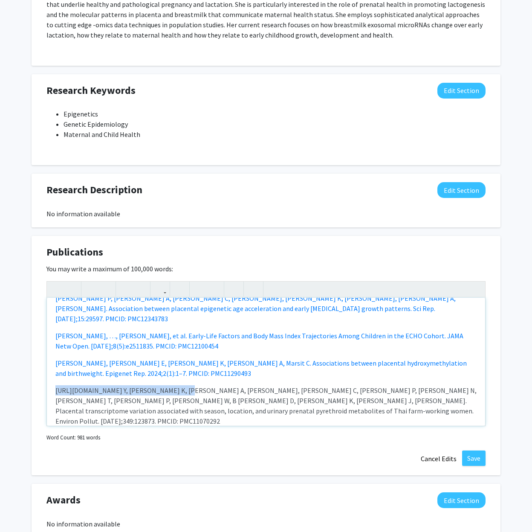
click at [55, 381] on div "[PERSON_NAME] P, [PERSON_NAME] A, [PERSON_NAME] C, [PERSON_NAME], [PERSON_NAME]…" at bounding box center [266, 362] width 439 height 128
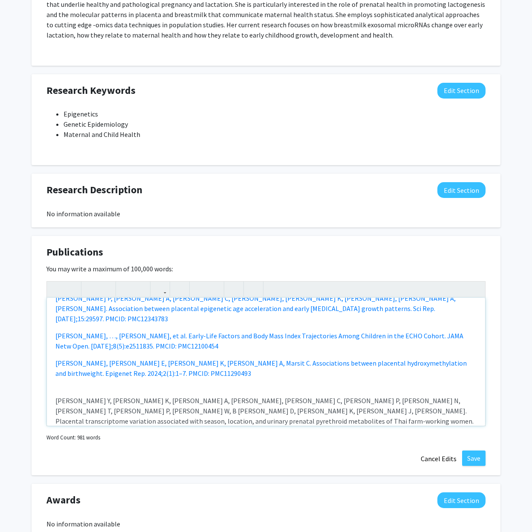
click at [133, 376] on p "[PERSON_NAME], [PERSON_NAME] E, [PERSON_NAME] K, [PERSON_NAME] A, Marsit C. Ass…" at bounding box center [265, 397] width 421 height 78
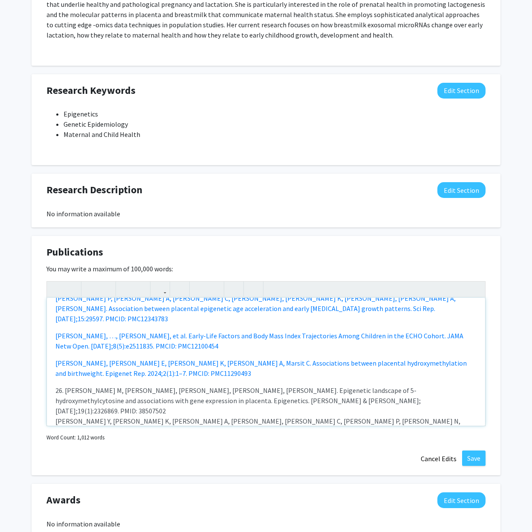
click at [66, 386] on span "26. [PERSON_NAME] M, [PERSON_NAME], [PERSON_NAME], [PERSON_NAME], [PERSON_NAME]…" at bounding box center [238, 400] width 366 height 29
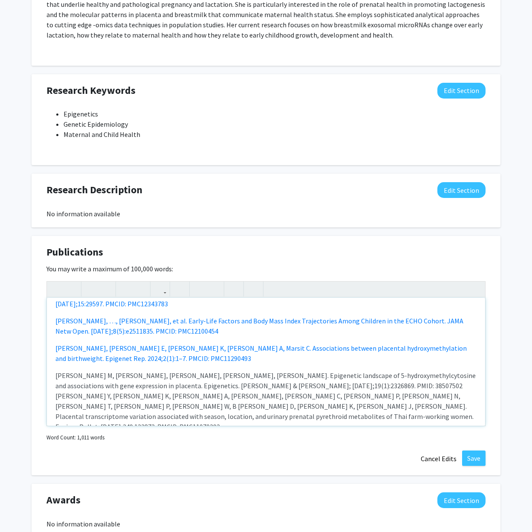
scroll to position [32, 0]
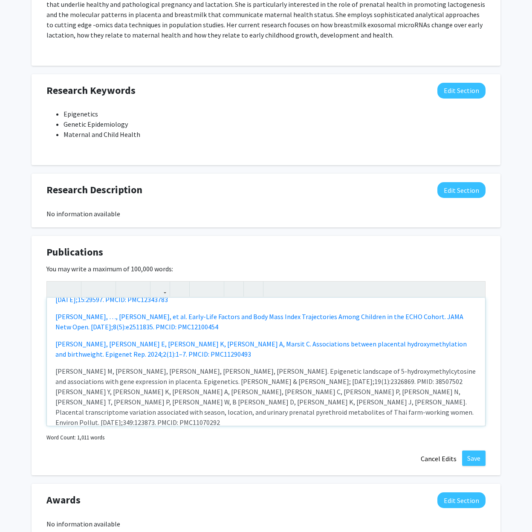
click at [318, 372] on p "[PERSON_NAME], [PERSON_NAME] E, [PERSON_NAME] K, [PERSON_NAME] A, Marsit C. Ass…" at bounding box center [265, 383] width 421 height 89
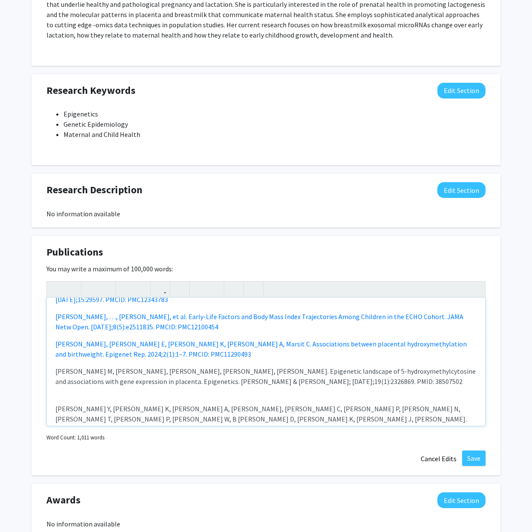
type textarea "<l><i dolo="sitam://consec.adip.eli.sed.doe/05008066/">Tempo I, Utla E, Dolor M…"
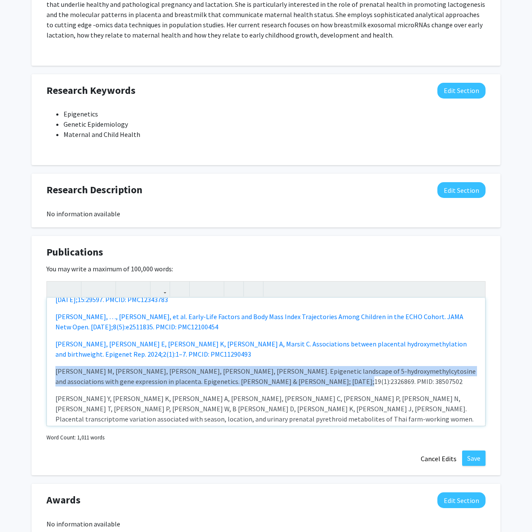
drag, startPoint x: 300, startPoint y: 371, endPoint x: 68, endPoint y: 353, distance: 232.3
click at [69, 353] on p "[PERSON_NAME], [PERSON_NAME] E, [PERSON_NAME] K, [PERSON_NAME] A, Marsit C. Ass…" at bounding box center [265, 363] width 421 height 48
click at [159, 286] on icon "button" at bounding box center [160, 289] width 7 height 14
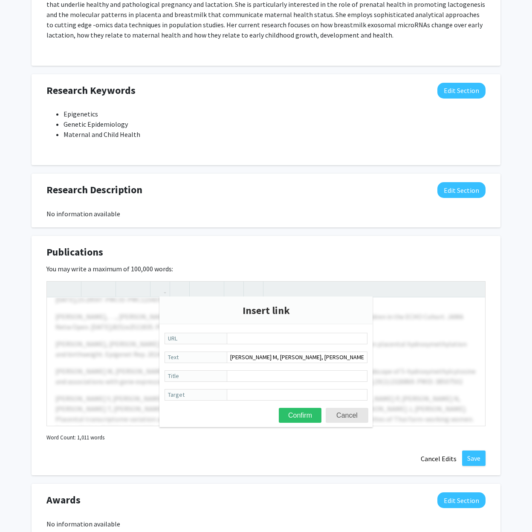
type input "26. [PERSON_NAME] M, [PERSON_NAME], [PERSON_NAME], [PERSON_NAME], [PERSON_NAME]…"
paste input "[URL][DOMAIN_NAME]"
type input "[URL][DOMAIN_NAME]"
click at [296, 413] on button "Confirm" at bounding box center [300, 415] width 43 height 15
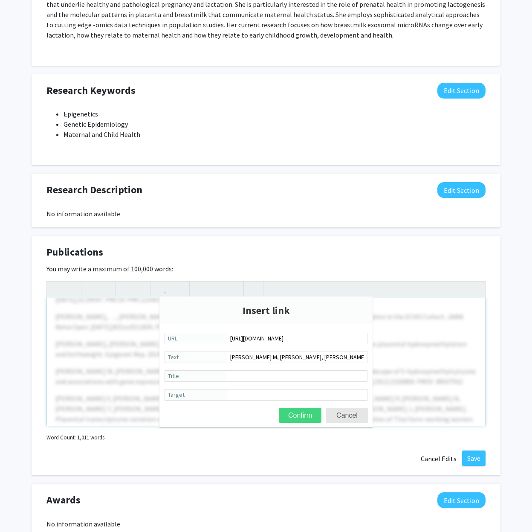
type textarea "<l><i dolo="sitam://consec.adip.eli.sed.doe/56244377/">Tempo I, Utla E, Dolor M…"
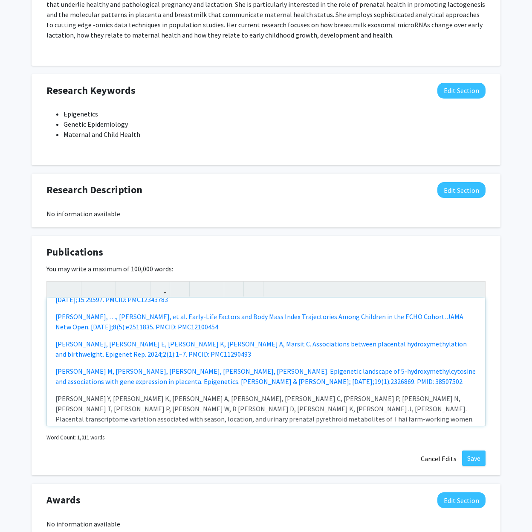
click at [215, 411] on span "[PERSON_NAME] Y, [PERSON_NAME] K, [PERSON_NAME] A, [PERSON_NAME], [PERSON_NAME]…" at bounding box center [264, 413] width 419 height 39
copy span "PMC11070292"
click at [236, 408] on p "[PERSON_NAME] Y, [PERSON_NAME] K, [PERSON_NAME] A, [PERSON_NAME], [PERSON_NAME]…" at bounding box center [265, 413] width 421 height 41
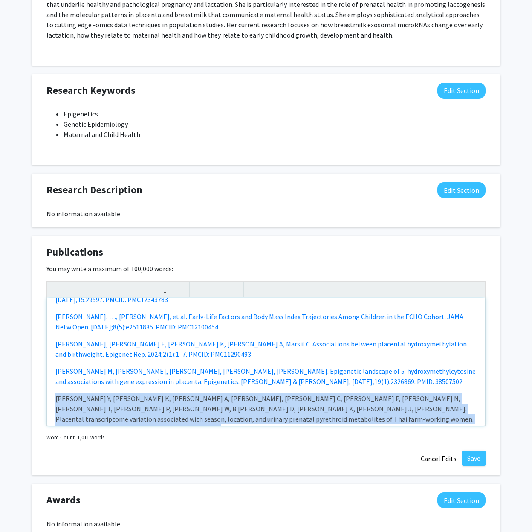
drag, startPoint x: 236, startPoint y: 408, endPoint x: 64, endPoint y: 384, distance: 174.1
click at [64, 393] on p "[PERSON_NAME] Y, [PERSON_NAME] K, [PERSON_NAME] A, [PERSON_NAME], [PERSON_NAME]…" at bounding box center [265, 413] width 421 height 41
click at [157, 288] on icon "button" at bounding box center [160, 289] width 7 height 14
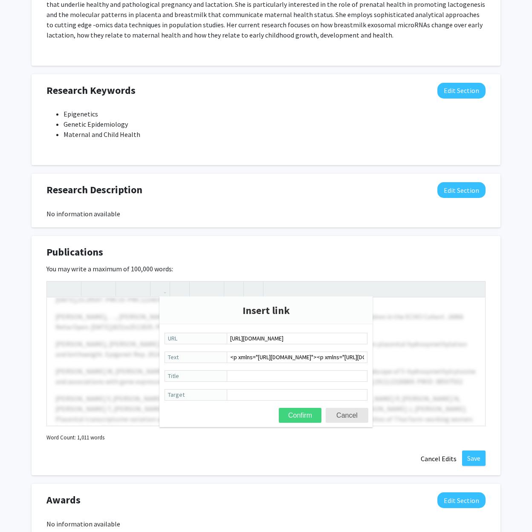
type input "[URL][DOMAIN_NAME]"
click at [307, 416] on button "Confirm" at bounding box center [300, 415] width 43 height 15
type textarea "<l><i dolo="sitam://consec.adip.eli.sed.doe/56244377/">Tempo I, Utla E, Dolor M…"
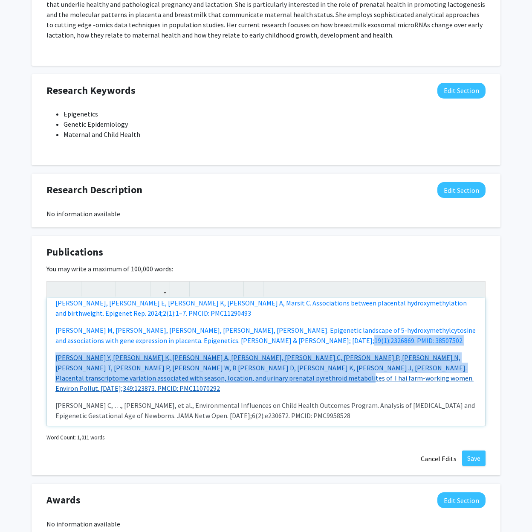
scroll to position [74, 0]
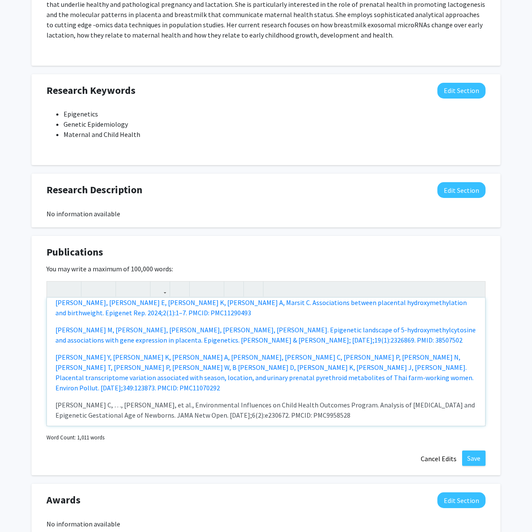
click at [335, 400] on p "[PERSON_NAME] C, …, [PERSON_NAME], et al., Environmental Influences on Child He…" at bounding box center [265, 410] width 421 height 20
copy p "PMC9958528"
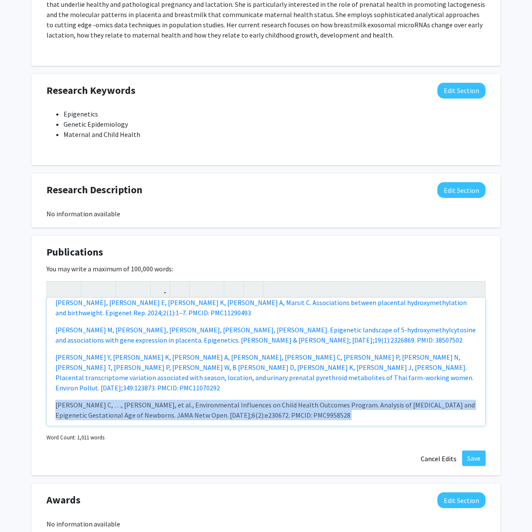
drag, startPoint x: 56, startPoint y: 384, endPoint x: 365, endPoint y: 402, distance: 309.4
click at [365, 402] on div "[PERSON_NAME] P, [PERSON_NAME] A, [PERSON_NAME] C, [PERSON_NAME], [PERSON_NAME]…" at bounding box center [266, 362] width 439 height 128
click at [160, 291] on icon "button" at bounding box center [160, 289] width 7 height 14
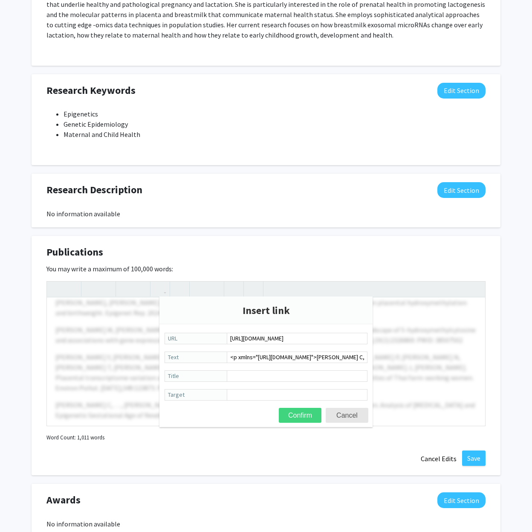
type input "[URL][DOMAIN_NAME]"
click at [302, 417] on button "Confirm" at bounding box center [300, 415] width 43 height 15
type textarea "<l><i dolo="sitam://consec.adip.eli.sed.doe/56244377/">Tempo I, Utla E, Dolor M…"
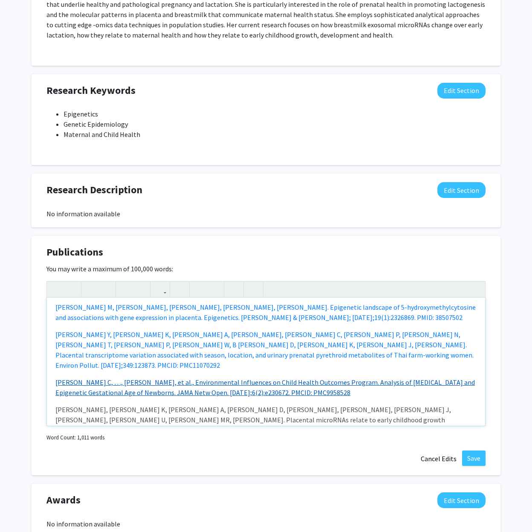
scroll to position [97, 0]
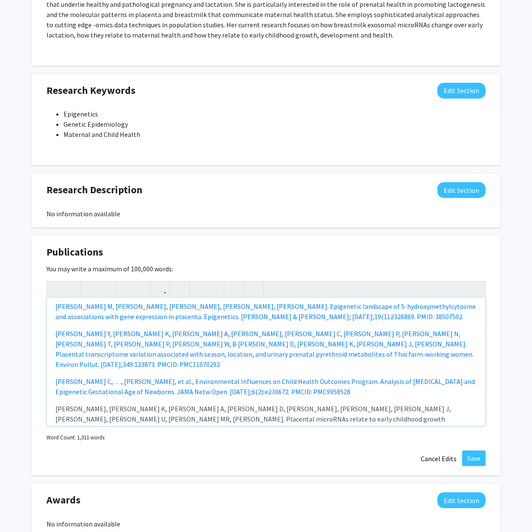
click at [321, 404] on p "[PERSON_NAME], [PERSON_NAME] K, [PERSON_NAME] A, [PERSON_NAME] D, [PERSON_NAME]…" at bounding box center [265, 419] width 421 height 31
copy p "36380070"
click at [299, 404] on p "[PERSON_NAME], [PERSON_NAME] K, [PERSON_NAME] A, [PERSON_NAME] D, [PERSON_NAME]…" at bounding box center [265, 419] width 421 height 31
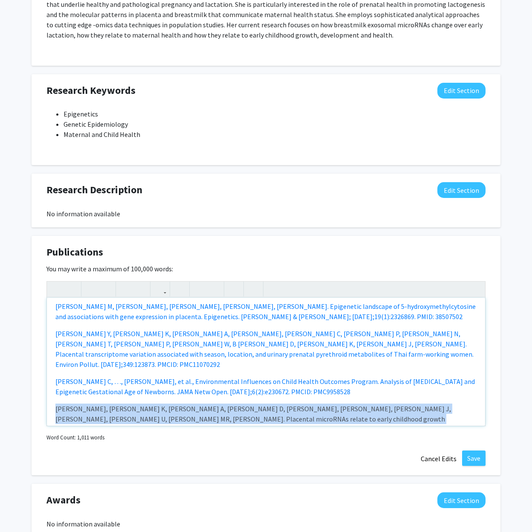
drag, startPoint x: 57, startPoint y: 389, endPoint x: 337, endPoint y: 395, distance: 279.9
click at [337, 404] on p "[PERSON_NAME], [PERSON_NAME] K, [PERSON_NAME] A, [PERSON_NAME] D, [PERSON_NAME]…" at bounding box center [265, 419] width 421 height 31
click at [164, 288] on button "button" at bounding box center [160, 289] width 15 height 15
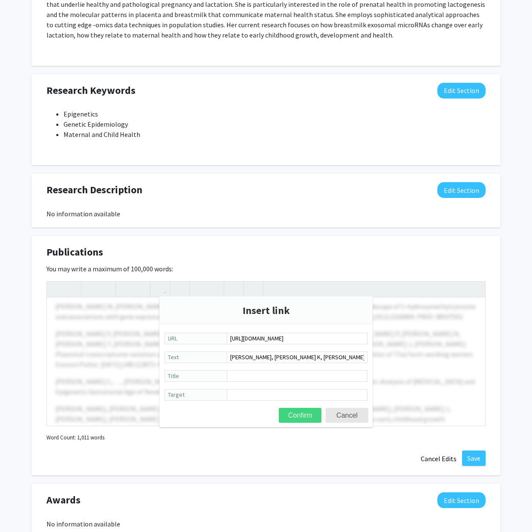
type input "[URL][DOMAIN_NAME]"
click at [297, 416] on button "Confirm" at bounding box center [300, 415] width 43 height 15
type textarea "<l><i dolo="sitam://consec.adip.eli.sed.doe/56244377/">Tempo I, Utla E, Dolor M…"
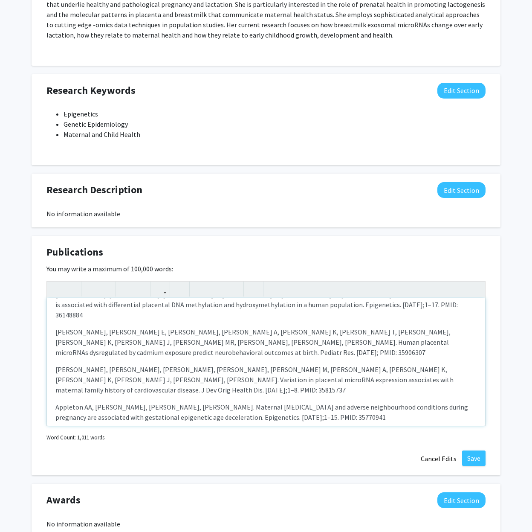
scroll to position [134, 0]
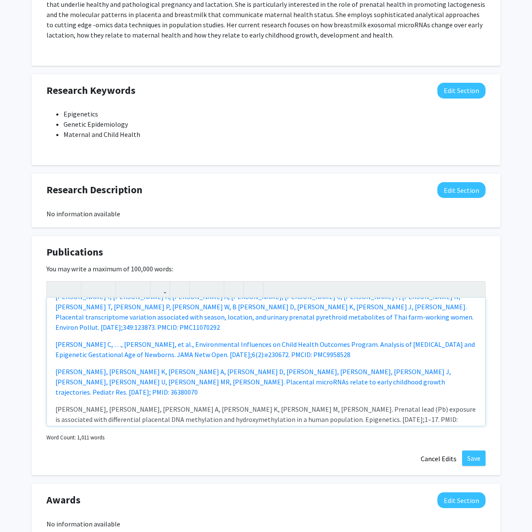
click at [350, 404] on p "[PERSON_NAME], [PERSON_NAME], [PERSON_NAME] A, [PERSON_NAME] K, [PERSON_NAME] M…" at bounding box center [265, 419] width 421 height 31
copy p "36148884"
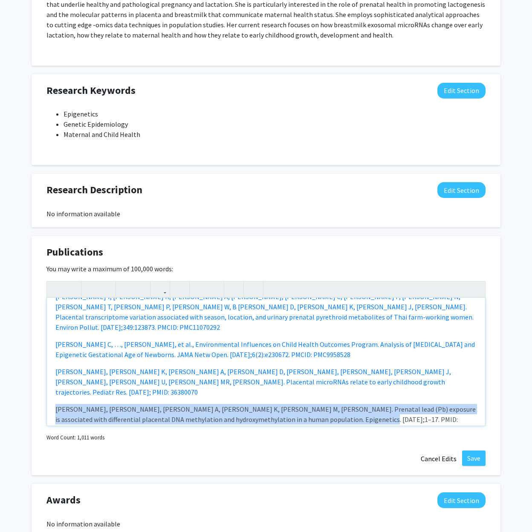
drag, startPoint x: 56, startPoint y: 378, endPoint x: 364, endPoint y: 389, distance: 308.2
click at [364, 404] on p "[PERSON_NAME], [PERSON_NAME], [PERSON_NAME] A, [PERSON_NAME] K, [PERSON_NAME] M…" at bounding box center [265, 419] width 421 height 31
click at [158, 285] on icon "button" at bounding box center [160, 289] width 7 height 14
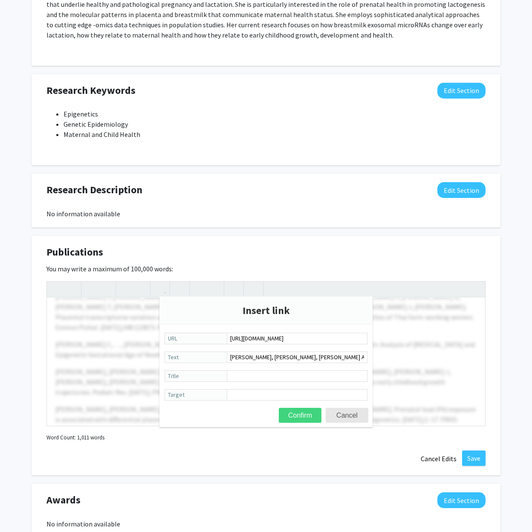
type input "[URL][DOMAIN_NAME]"
click at [302, 413] on button "Confirm" at bounding box center [300, 415] width 43 height 15
type textarea "<l><i dolo="sitam://consec.adip.eli.sed.doe/56244377/">Tempo I, Utla E, Dolor M…"
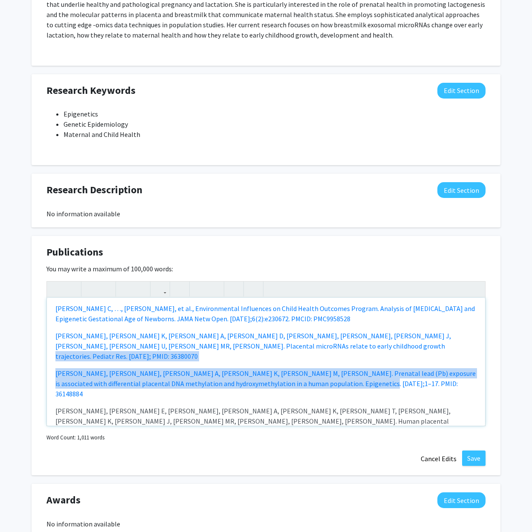
scroll to position [170, 0]
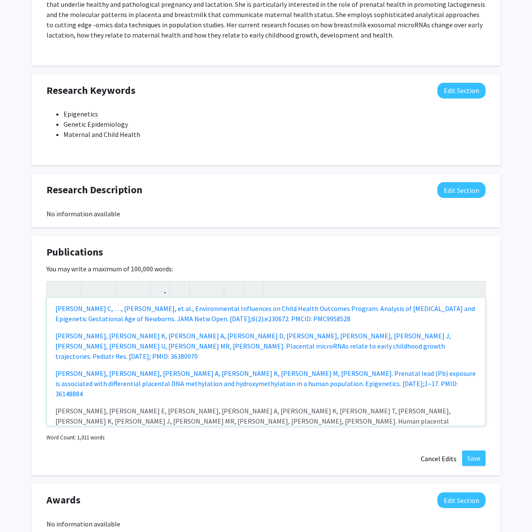
click at [440, 406] on p "[PERSON_NAME], [PERSON_NAME] E, [PERSON_NAME], [PERSON_NAME] A, [PERSON_NAME] K…" at bounding box center [265, 421] width 421 height 31
copy p "35906307"
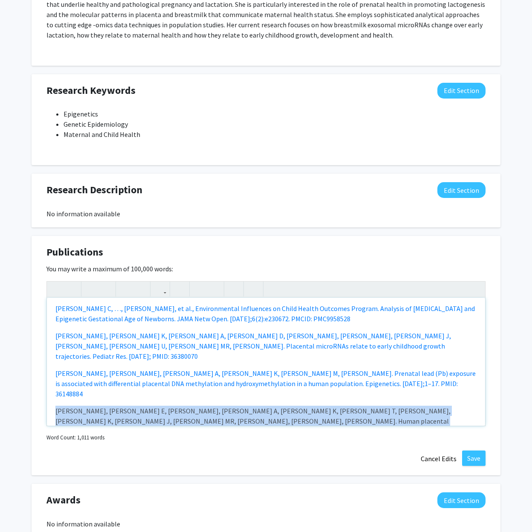
drag, startPoint x: 56, startPoint y: 369, endPoint x: 462, endPoint y: 383, distance: 405.9
click at [462, 406] on p "[PERSON_NAME], [PERSON_NAME] E, [PERSON_NAME], [PERSON_NAME] A, [PERSON_NAME] K…" at bounding box center [265, 421] width 421 height 31
click at [162, 289] on icon "button" at bounding box center [160, 289] width 7 height 14
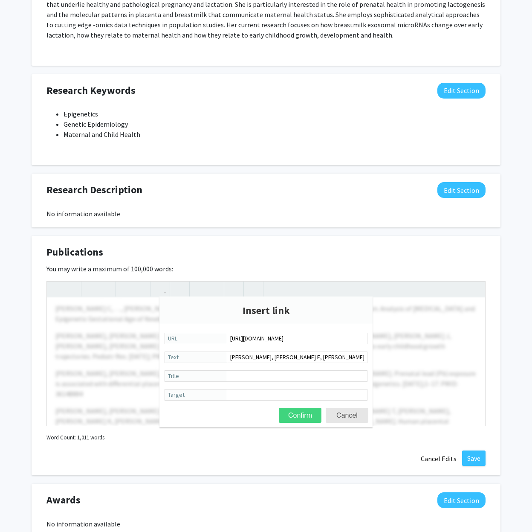
type input "[URL][DOMAIN_NAME]"
click at [295, 419] on button "Confirm" at bounding box center [300, 415] width 43 height 15
type textarea "<l><i dolo="sitam://consec.adip.eli.sed.doe/56244377/">Tempo I, Utla E, Dolor M…"
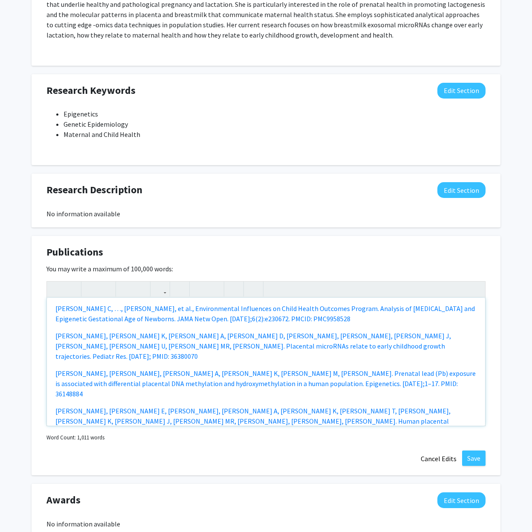
click at [449, 443] on p "[PERSON_NAME], [PERSON_NAME], [PERSON_NAME], [PERSON_NAME], [PERSON_NAME] M, [P…" at bounding box center [265, 458] width 421 height 31
click at [54, 397] on div "[PERSON_NAME] P, [PERSON_NAME] A, [PERSON_NAME] C, [PERSON_NAME], [PERSON_NAME]…" at bounding box center [266, 362] width 439 height 128
click at [158, 286] on icon "button" at bounding box center [160, 289] width 7 height 14
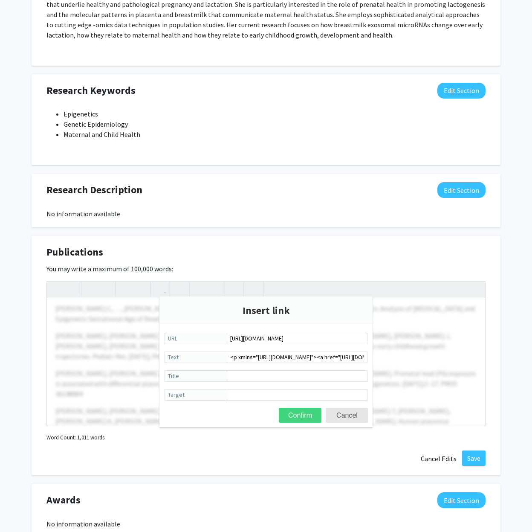
type input "[URL][DOMAIN_NAME]"
click at [298, 413] on button "Confirm" at bounding box center [300, 415] width 43 height 15
type textarea "<l><i dolo="sitam://consec.adip.eli.sed.doe/56244377/">Tempo I, Utla E, Dolor M…"
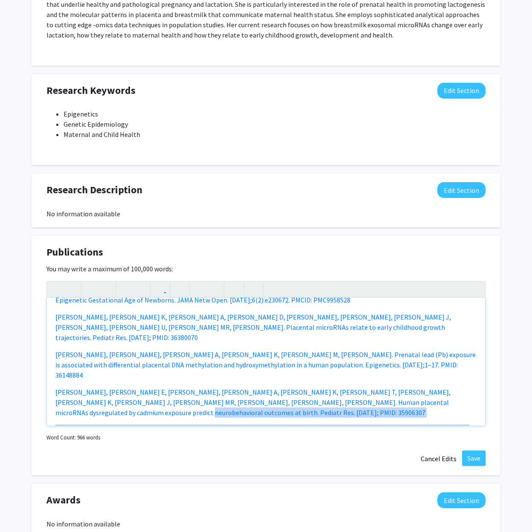
scroll to position [191, 0]
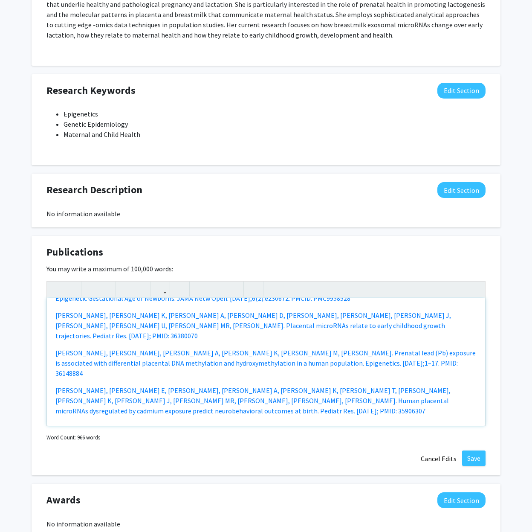
click at [299, 450] on p "Tian F-Y, [PERSON_NAME], [PERSON_NAME] K, [PERSON_NAME] A, [PERSON_NAME], [PERS…" at bounding box center [265, 465] width 421 height 31
click at [299, 423] on p "Appleton AA, [PERSON_NAME], [PERSON_NAME], [PERSON_NAME]. Maternal [MEDICAL_DAT…" at bounding box center [265, 433] width 421 height 20
click at [56, 423] on p "Appleton AA, [PERSON_NAME], [PERSON_NAME], [PERSON_NAME]. Maternal [MEDICAL_DAT…" at bounding box center [265, 433] width 421 height 20
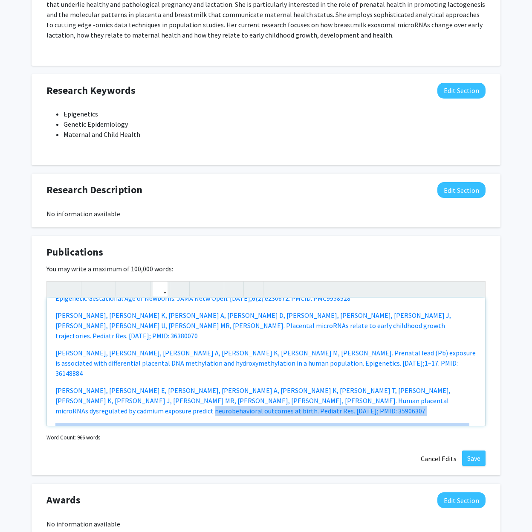
click at [157, 292] on icon "button" at bounding box center [160, 289] width 7 height 14
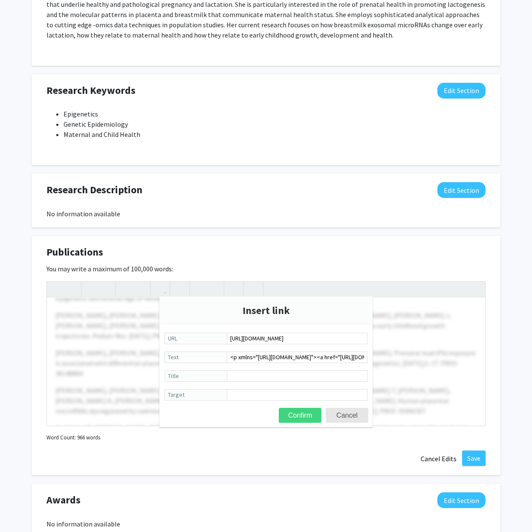
type input "[URL][DOMAIN_NAME]"
click at [299, 417] on button "Confirm" at bounding box center [300, 415] width 43 height 15
type textarea "<l><i dolo="sitam://consec.adip.eli.sed.doe/56244377/">Tempo I, Utla E, Dolor M…"
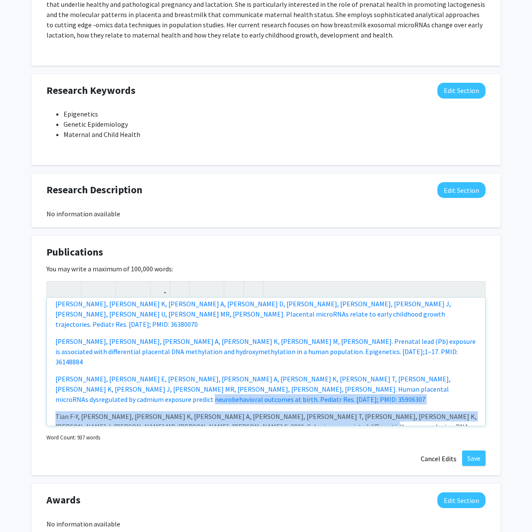
scroll to position [203, 0]
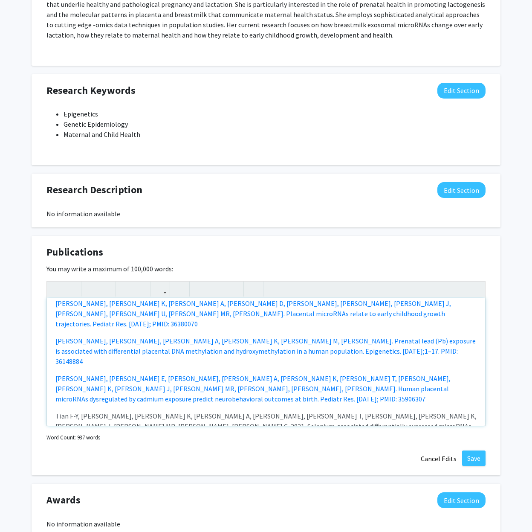
click at [301, 448] on p "[PERSON_NAME] E, [PERSON_NAME], [PERSON_NAME] T, [PERSON_NAME], [PERSON_NAME], …" at bounding box center [265, 463] width 421 height 31
drag, startPoint x: 433, startPoint y: 366, endPoint x: 413, endPoint y: 375, distance: 21.6
click at [413, 411] on p "Tian F-Y, [PERSON_NAME], [PERSON_NAME] K, [PERSON_NAME] A, [PERSON_NAME], [PERS…" at bounding box center [265, 426] width 421 height 31
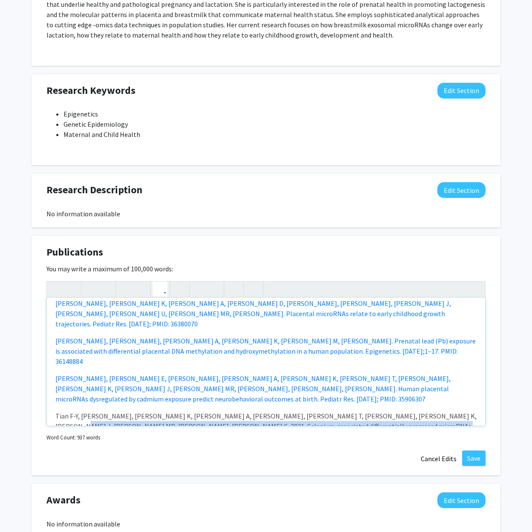
click at [163, 291] on icon "button" at bounding box center [160, 289] width 7 height 14
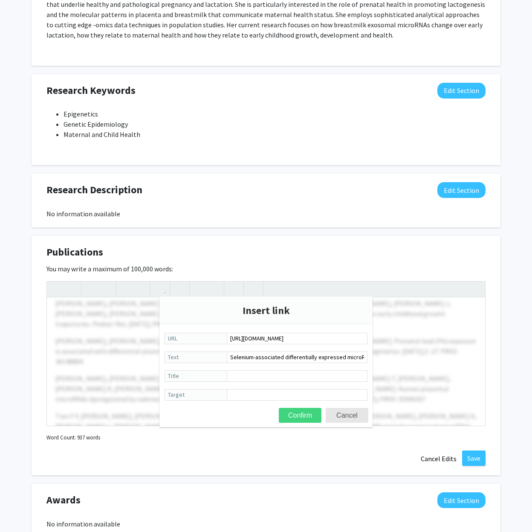
type input "[URL][DOMAIN_NAME]"
click at [304, 419] on button "Confirm" at bounding box center [300, 415] width 43 height 15
type textarea "<l><i dolo="sitam://consec.adip.eli.sed.doe/56244377/">Tempo I, Utla E, Dolor M…"
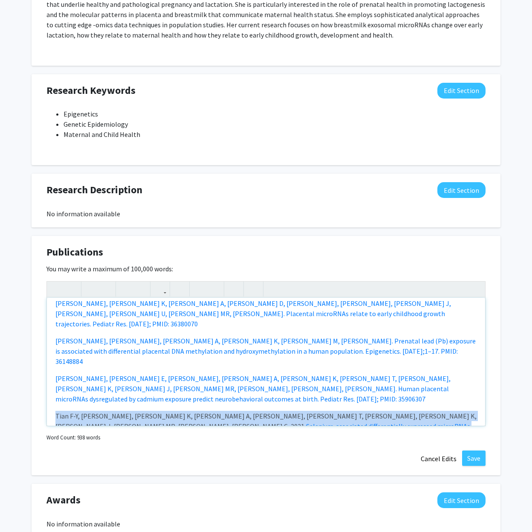
drag, startPoint x: 55, startPoint y: 365, endPoint x: 466, endPoint y: 377, distance: 411.9
click at [466, 377] on div "[PERSON_NAME] P, [PERSON_NAME] A, [PERSON_NAME] C, [PERSON_NAME], [PERSON_NAME]…" at bounding box center [266, 362] width 439 height 128
click at [165, 290] on button "button" at bounding box center [160, 289] width 15 height 15
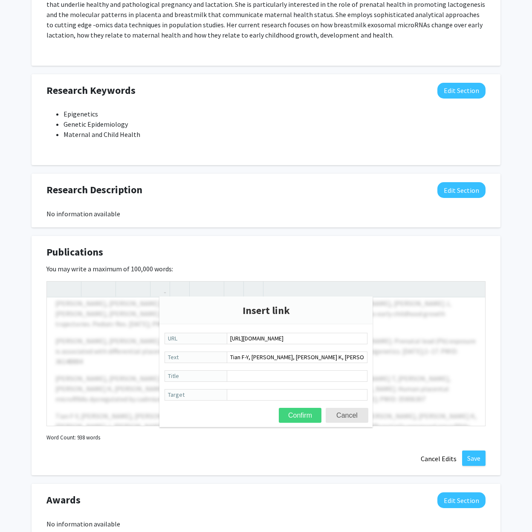
type input "[URL][DOMAIN_NAME]"
click at [306, 414] on button "Confirm" at bounding box center [300, 415] width 43 height 15
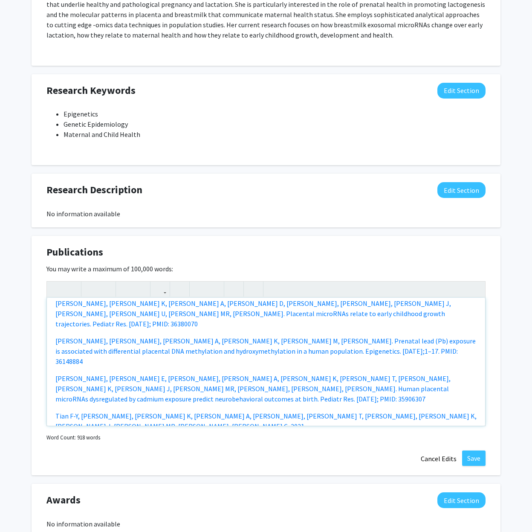
click at [304, 399] on div "[PERSON_NAME] P, [PERSON_NAME] A, [PERSON_NAME] C, [PERSON_NAME], [PERSON_NAME]…" at bounding box center [266, 362] width 439 height 128
click at [59, 289] on icon "button" at bounding box center [56, 289] width 7 height 14
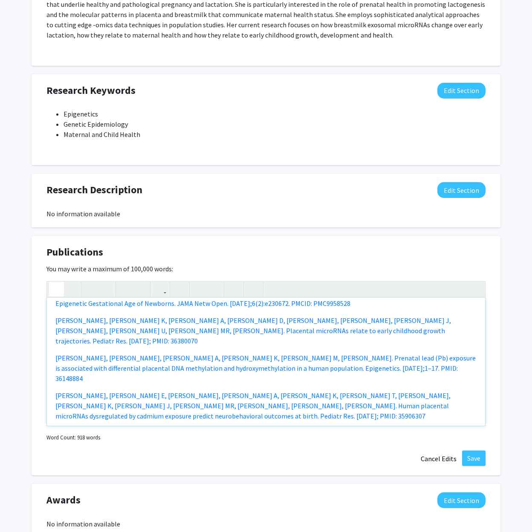
scroll to position [220, 0]
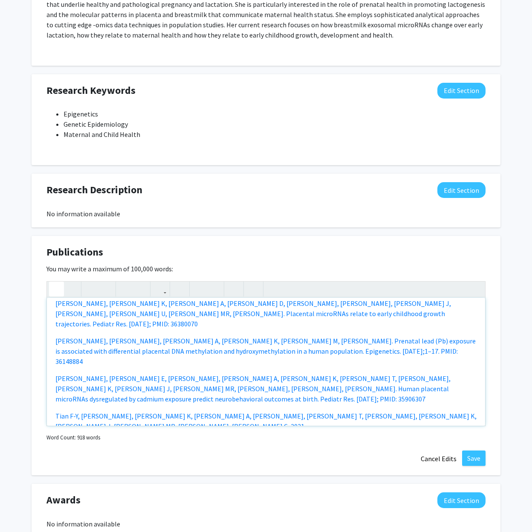
click at [57, 289] on icon "button" at bounding box center [56, 289] width 7 height 14
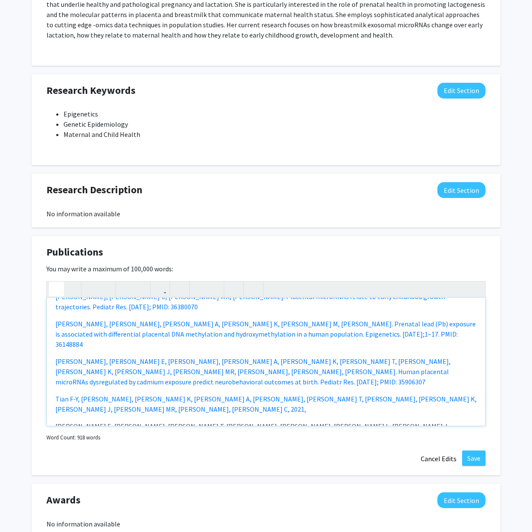
scroll to position [203, 0]
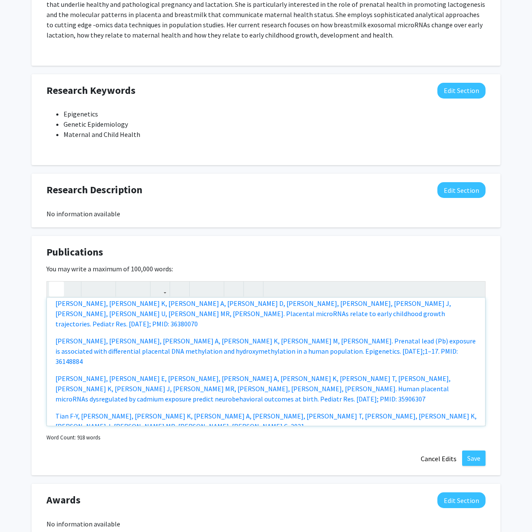
click at [57, 289] on icon "button" at bounding box center [56, 289] width 7 height 14
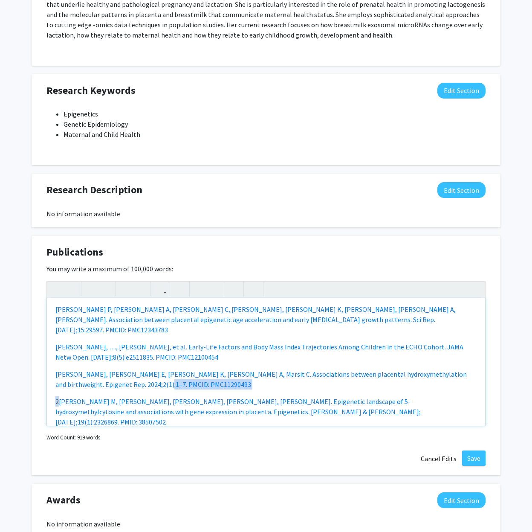
scroll to position [3, 0]
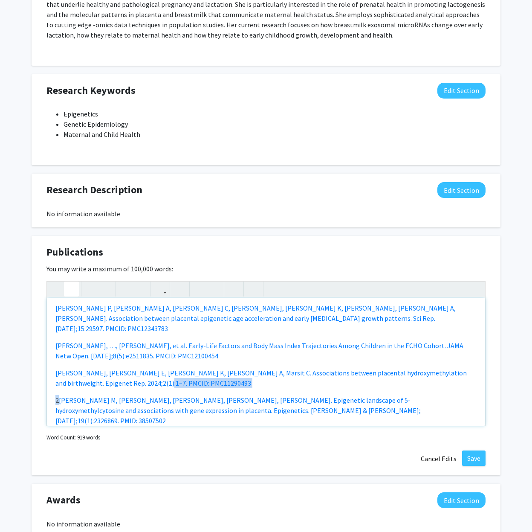
click at [68, 288] on icon "button" at bounding box center [71, 289] width 7 height 14
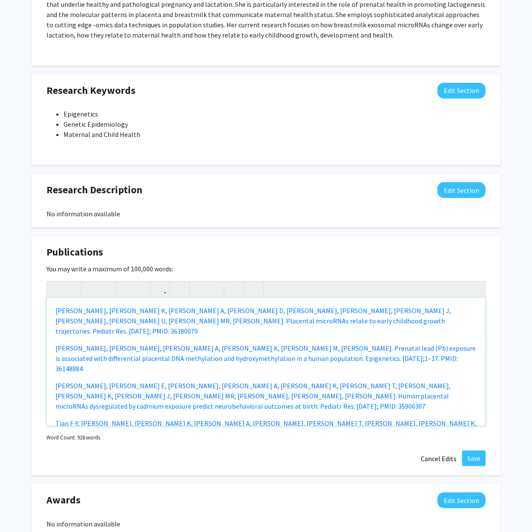
scroll to position [196, 0]
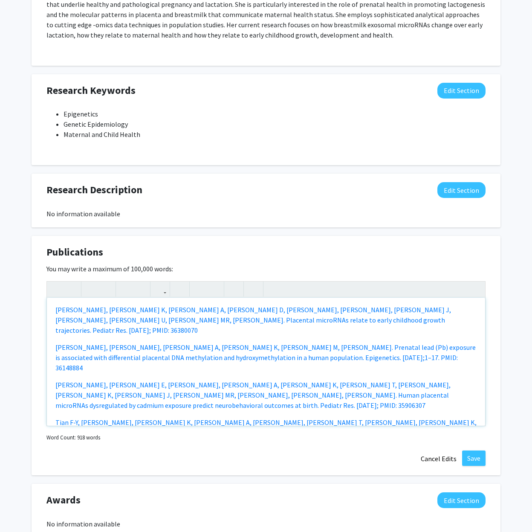
click at [436, 417] on p "Tian F-Y, [PERSON_NAME], [PERSON_NAME] K, [PERSON_NAME] A, [PERSON_NAME], [PERS…" at bounding box center [265, 427] width 421 height 20
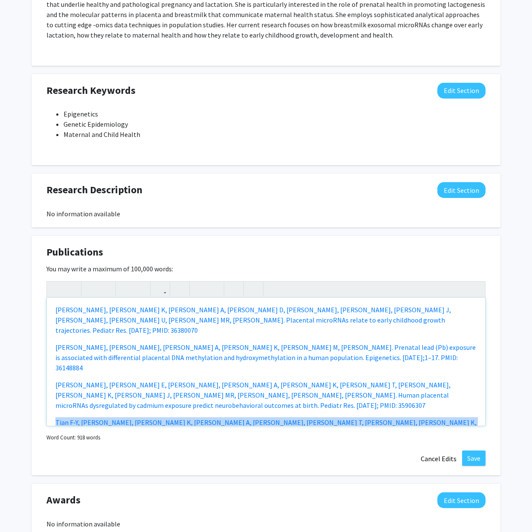
click at [436, 417] on p "Tian F-Y, [PERSON_NAME], [PERSON_NAME] K, [PERSON_NAME] A, [PERSON_NAME], [PERS…" at bounding box center [265, 427] width 421 height 20
click at [161, 289] on icon "button" at bounding box center [160, 289] width 7 height 14
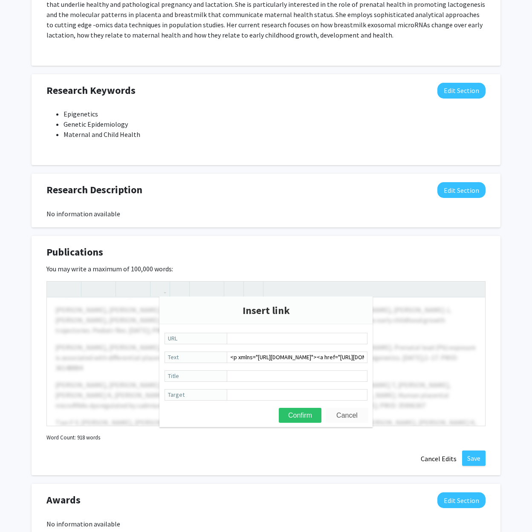
click at [348, 416] on button "Cancel" at bounding box center [347, 415] width 43 height 15
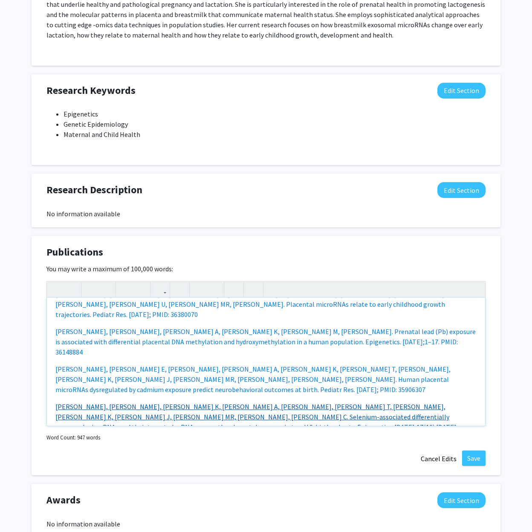
scroll to position [213, 0]
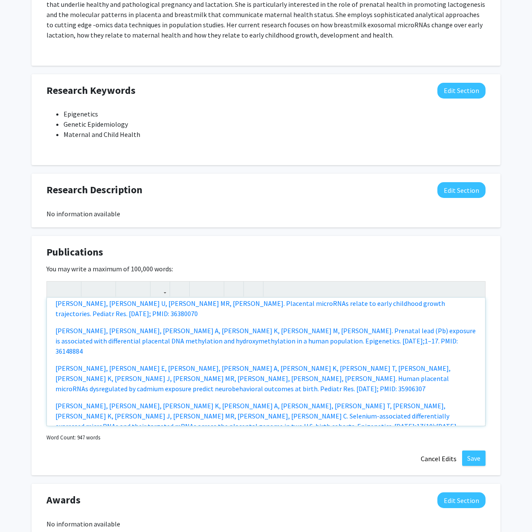
drag, startPoint x: 355, startPoint y: 393, endPoint x: 201, endPoint y: 404, distance: 154.8
click at [201, 448] on p "[PERSON_NAME] E, [PERSON_NAME], [PERSON_NAME] T, [PERSON_NAME], [PERSON_NAME], …" at bounding box center [265, 463] width 421 height 31
click at [58, 448] on p "[PERSON_NAME] E, [PERSON_NAME], [PERSON_NAME] T, [PERSON_NAME], [PERSON_NAME], …" at bounding box center [265, 463] width 421 height 31
drag, startPoint x: 55, startPoint y: 391, endPoint x: 275, endPoint y: 399, distance: 219.4
click at [275, 448] on p "[PERSON_NAME] E, [PERSON_NAME], [PERSON_NAME] T, [PERSON_NAME], [PERSON_NAME], …" at bounding box center [265, 463] width 421 height 31
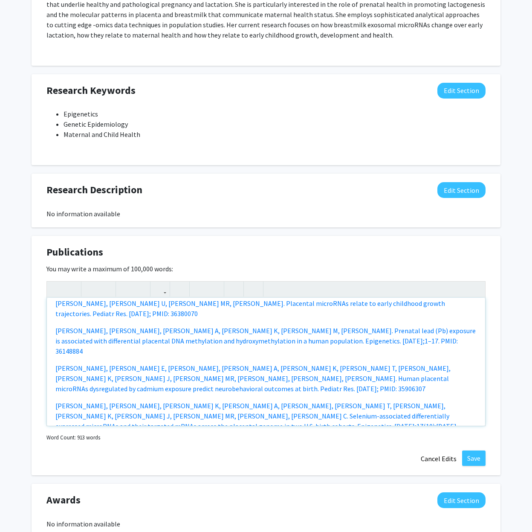
type textarea "<l><i dolo="sitam://consec.adip.eli.sed.doe/56244377/">Tempo I, Utla E, Dolor M…"
click at [55, 392] on div "[PERSON_NAME] P, [PERSON_NAME] A, [PERSON_NAME] C, [PERSON_NAME], [PERSON_NAME]…" at bounding box center [266, 362] width 439 height 128
click at [163, 289] on icon "button" at bounding box center [160, 289] width 7 height 14
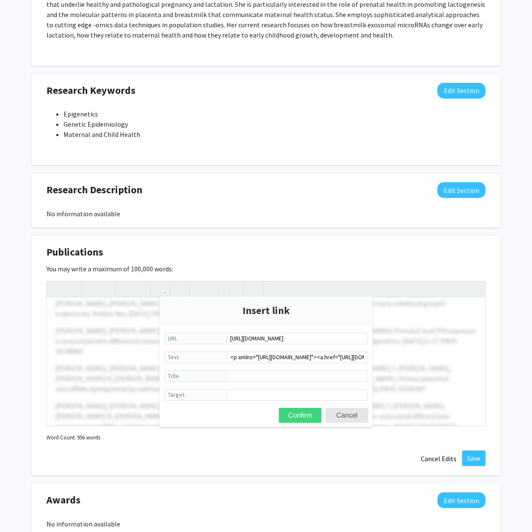
type input "[URL][DOMAIN_NAME]"
click at [308, 416] on button "Confirm" at bounding box center [300, 415] width 43 height 15
type textarea "<l><i dolo="sitam://consec.adip.eli.sed.doe/56244377/">Tempo I, Utla E, Dolor M…"
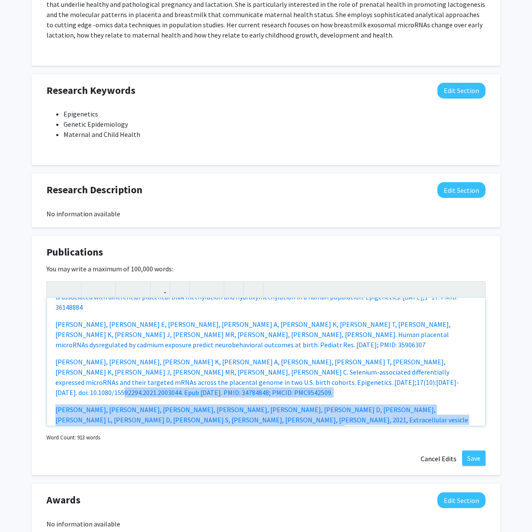
scroll to position [259, 0]
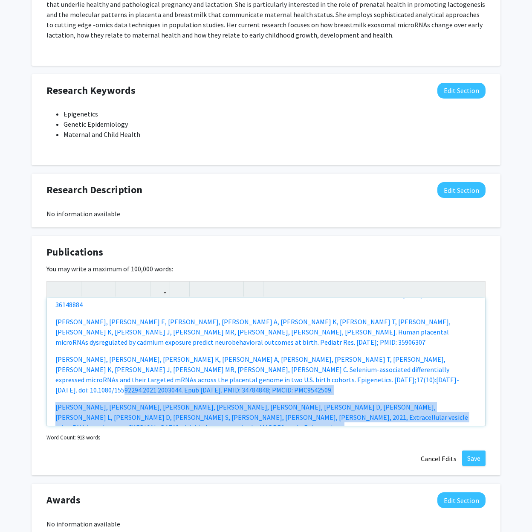
click at [295, 371] on div "[PERSON_NAME] P, [PERSON_NAME] A, [PERSON_NAME] C, [PERSON_NAME], [PERSON_NAME]…" at bounding box center [266, 362] width 439 height 128
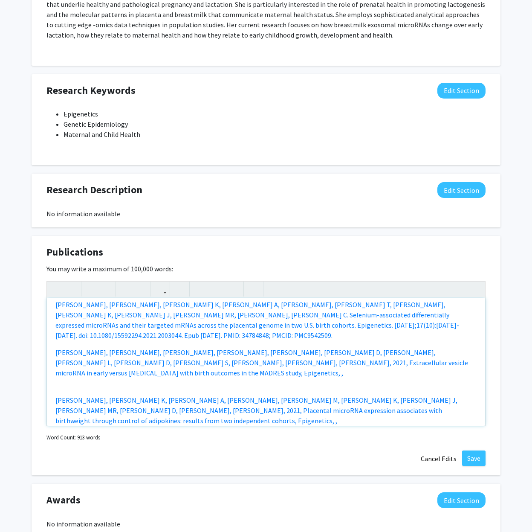
scroll to position [315, 0]
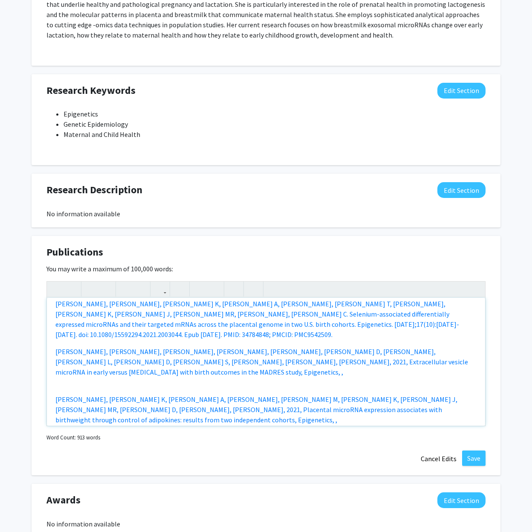
click at [366, 432] on p "[PERSON_NAME] E, [PERSON_NAME], [PERSON_NAME] T, [PERSON_NAME], [PERSON_NAME] K…" at bounding box center [265, 447] width 421 height 31
drag, startPoint x: 370, startPoint y: 366, endPoint x: 55, endPoint y: 355, distance: 314.6
click at [55, 432] on p "[PERSON_NAME] E, [PERSON_NAME], [PERSON_NAME] T, [PERSON_NAME], [PERSON_NAME] K…" at bounding box center [265, 447] width 421 height 31
click at [162, 292] on icon "button" at bounding box center [160, 289] width 7 height 14
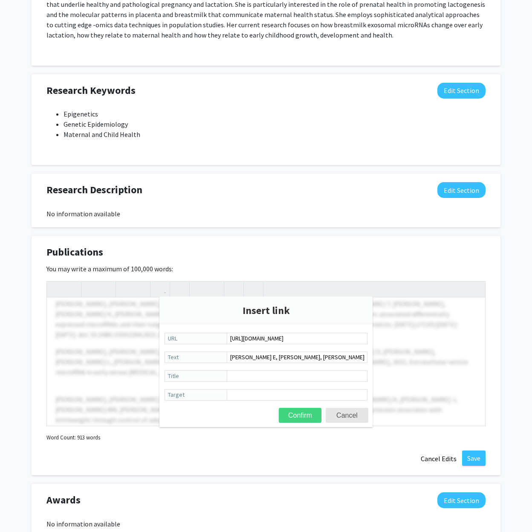
type input "[URL][DOMAIN_NAME]"
click at [302, 413] on button "Confirm" at bounding box center [300, 415] width 43 height 15
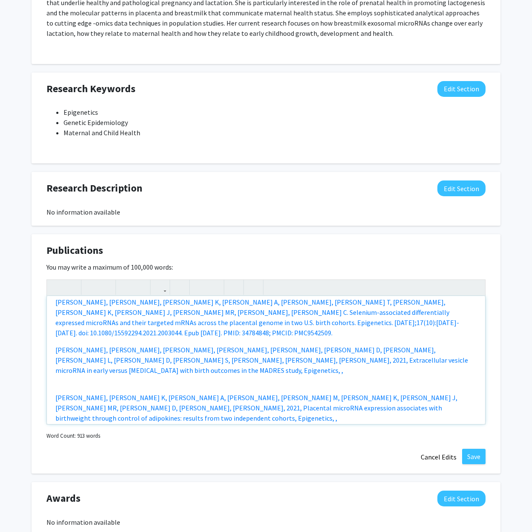
scroll to position [540, 0]
click at [240, 311] on div "[PERSON_NAME] P, [PERSON_NAME] A, [PERSON_NAME] C, [PERSON_NAME], [PERSON_NAME]…" at bounding box center [266, 360] width 439 height 128
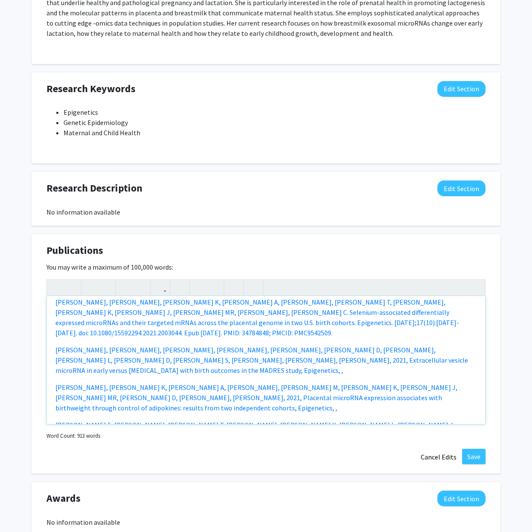
type textarea "<l><i dolo="sitam://consec.adip.eli.sed.doe/56244377/">Tempo I, Utla E, Dolor M…"
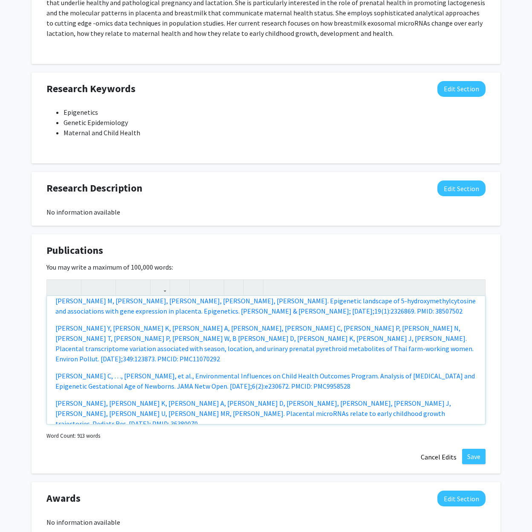
scroll to position [0, 0]
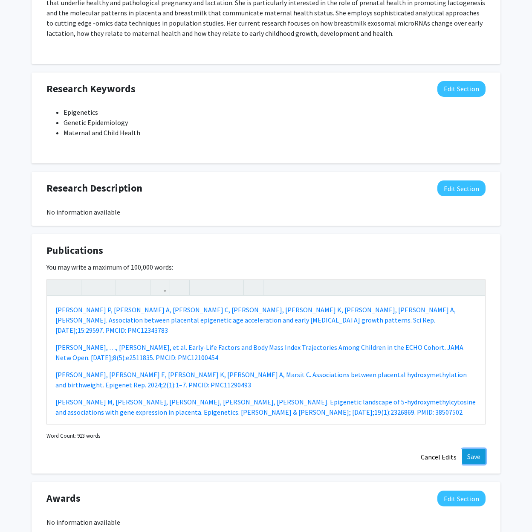
click at [473, 459] on button "Save" at bounding box center [473, 456] width 23 height 15
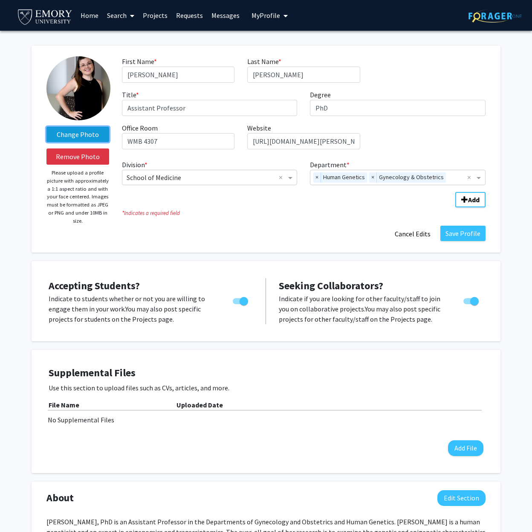
click at [70, 134] on label "Change Photo" at bounding box center [78, 134] width 63 height 15
click at [0, 0] on input "Change Photo" at bounding box center [0, 0] width 0 height 0
click at [78, 132] on label "Change Photo" at bounding box center [78, 134] width 63 height 15
click at [0, 0] on input "Change Photo" at bounding box center [0, 0] width 0 height 0
click at [86, 156] on button "Remove Photo" at bounding box center [78, 156] width 63 height 16
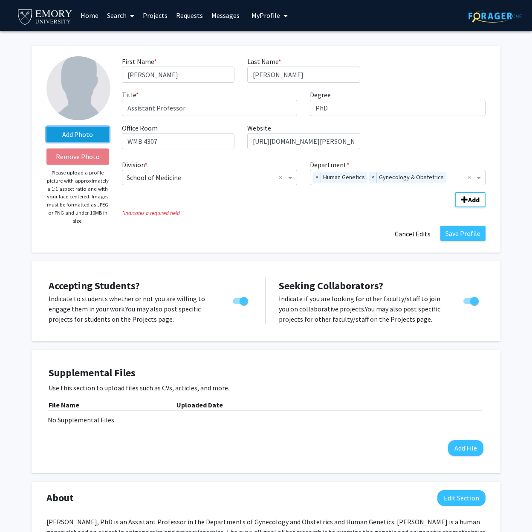
click at [80, 137] on label "Add Photo" at bounding box center [78, 134] width 63 height 15
click at [0, 0] on input "Add Photo" at bounding box center [0, 0] width 0 height 0
click at [471, 232] on button "Save Profile" at bounding box center [463, 233] width 45 height 15
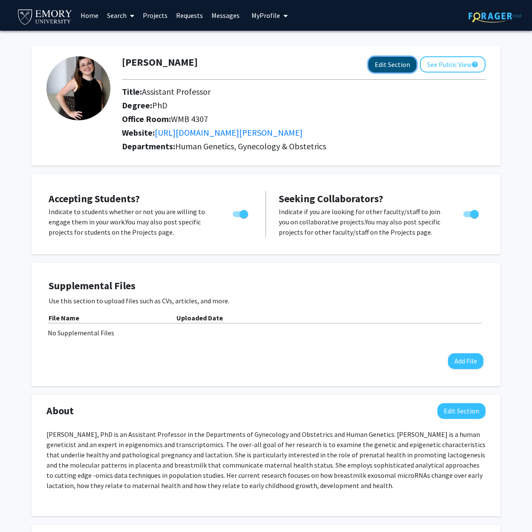
click at [395, 67] on button "Edit Section" at bounding box center [393, 65] width 48 height 16
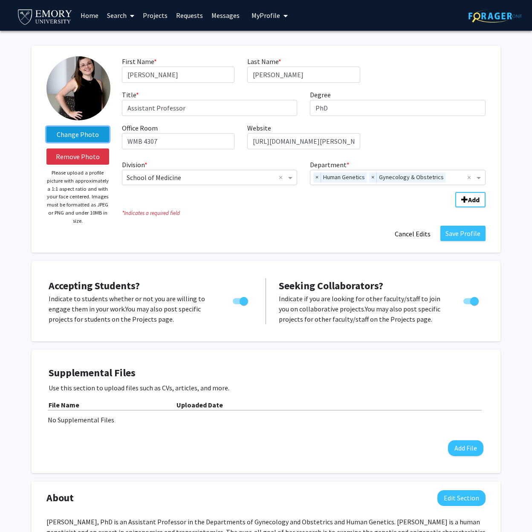
click at [75, 138] on label "Change Photo" at bounding box center [78, 134] width 63 height 15
click at [0, 0] on input "Change Photo" at bounding box center [0, 0] width 0 height 0
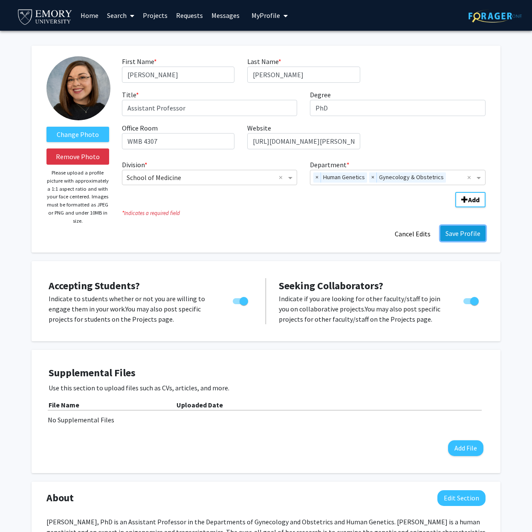
click at [476, 234] on button "Save Profile" at bounding box center [463, 233] width 45 height 15
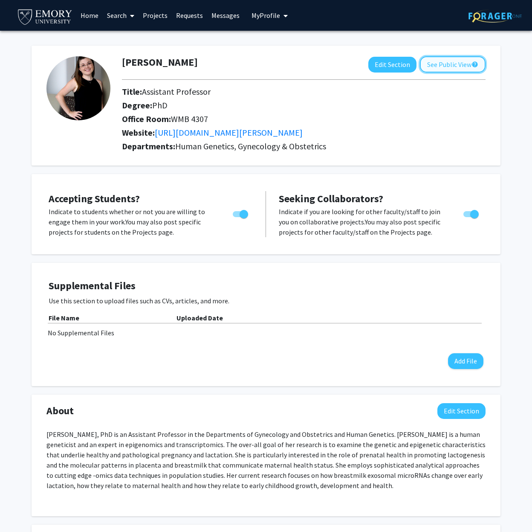
click at [470, 63] on button "See Public View help" at bounding box center [453, 64] width 66 height 16
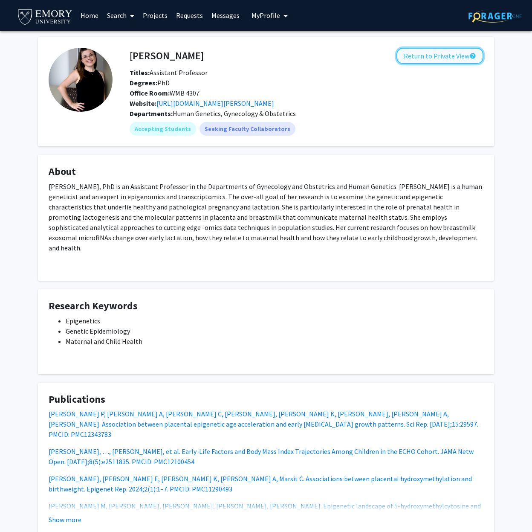
click at [442, 57] on button "Return to Private View help" at bounding box center [440, 56] width 87 height 16
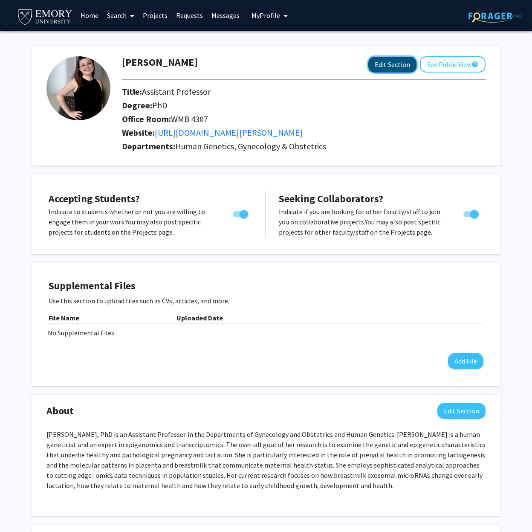
click at [384, 66] on button "Edit Section" at bounding box center [393, 65] width 48 height 16
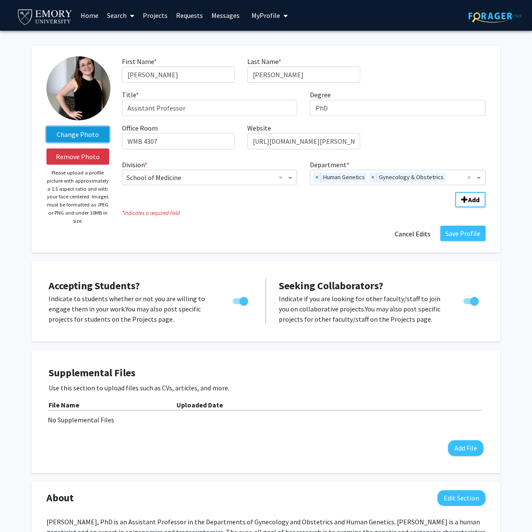
click at [84, 133] on label "Change Photo" at bounding box center [78, 134] width 63 height 15
click at [0, 0] on input "Change Photo" at bounding box center [0, 0] width 0 height 0
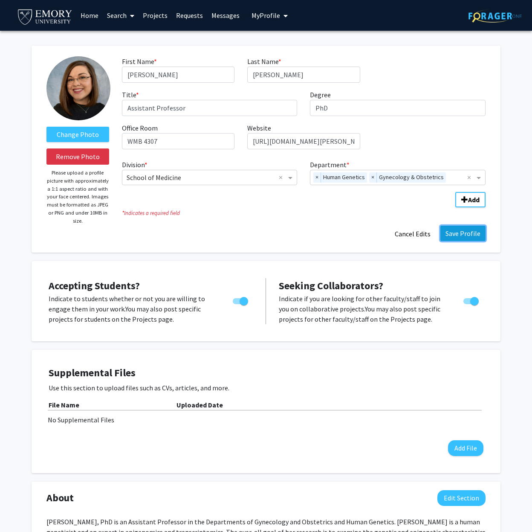
click at [460, 233] on button "Save Profile" at bounding box center [463, 233] width 45 height 15
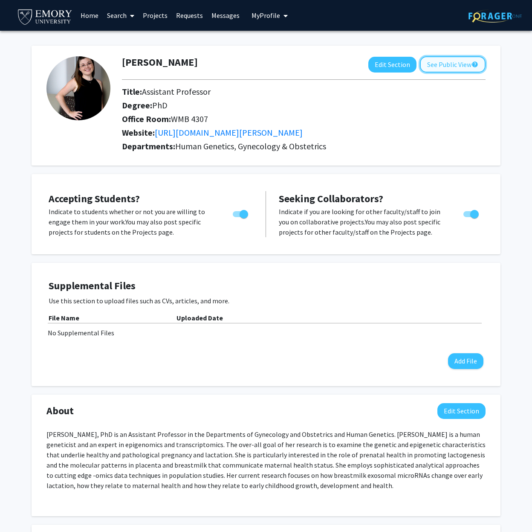
click at [453, 60] on button "See Public View help" at bounding box center [453, 64] width 66 height 16
